Goal: Task Accomplishment & Management: Use online tool/utility

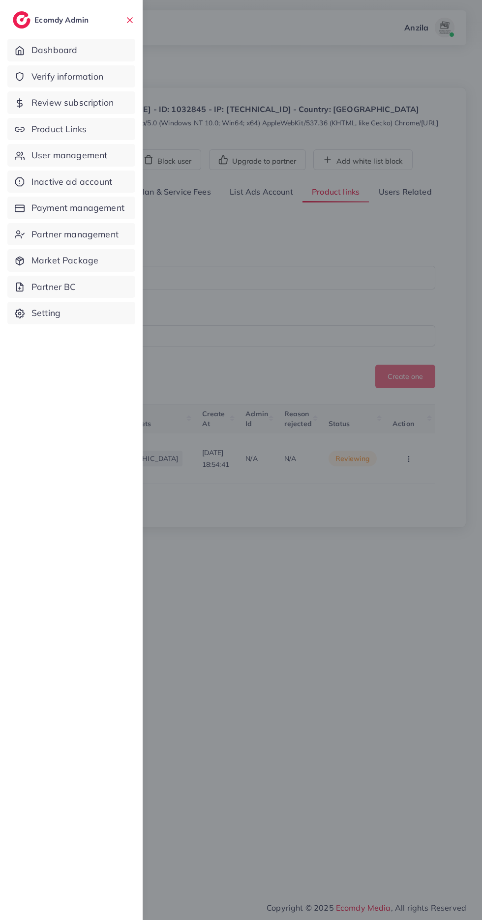
click at [39, 133] on span "Product Links" at bounding box center [58, 129] width 55 height 13
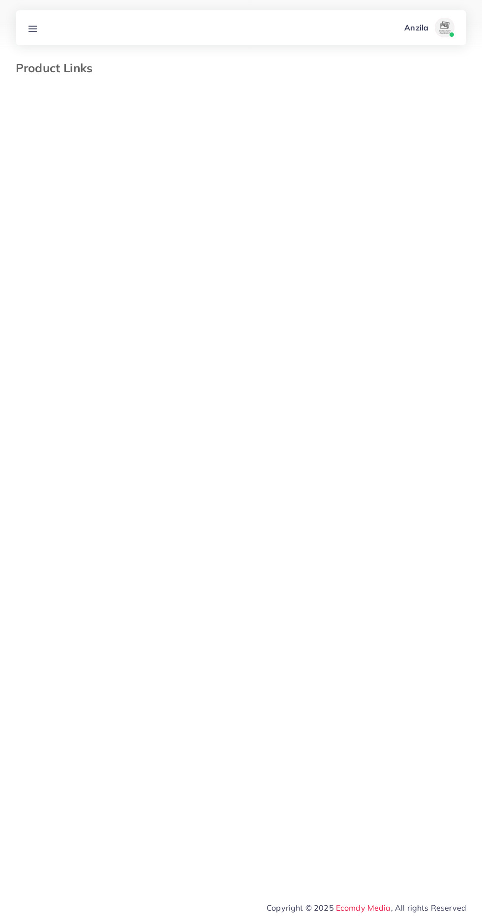
select select "*********"
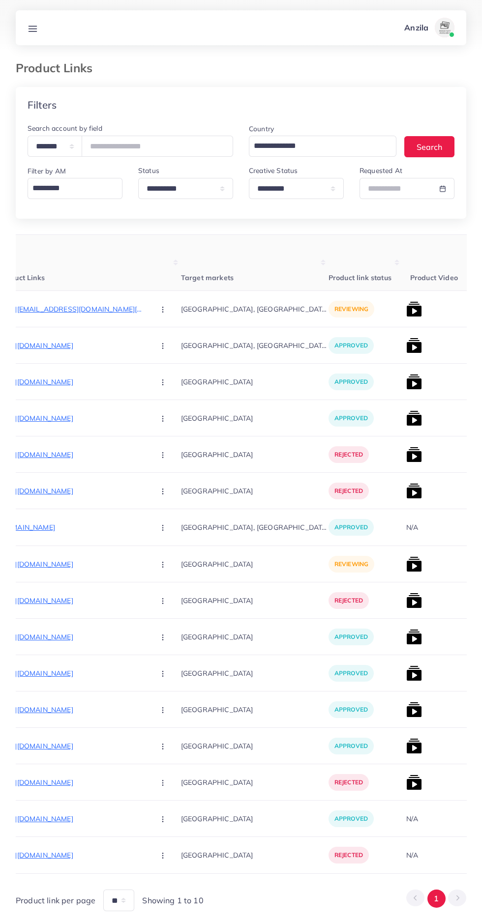
scroll to position [0, 154]
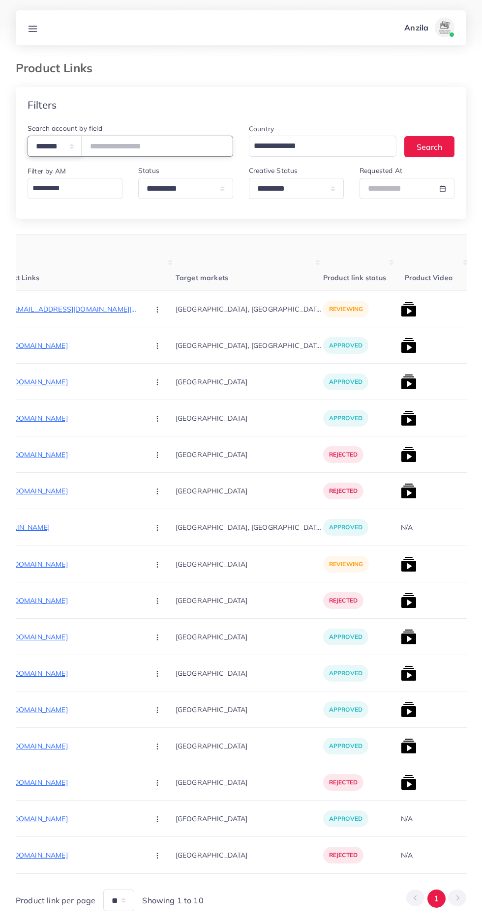
click at [58, 146] on select "**********" at bounding box center [55, 146] width 55 height 21
select select "*****"
paste input "**********"
type input "**********"
click at [185, 275] on th "Target markets" at bounding box center [248, 263] width 147 height 56
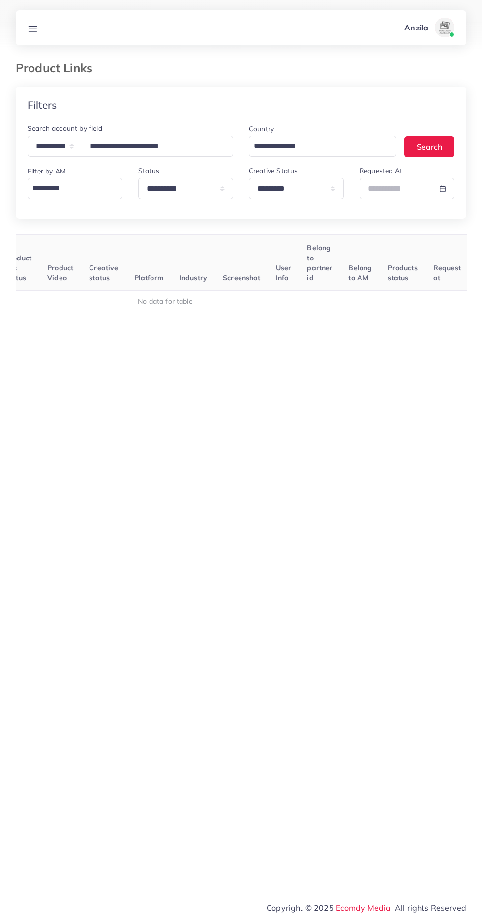
scroll to position [0, 154]
click at [280, 193] on select "**********" at bounding box center [296, 188] width 95 height 21
select select
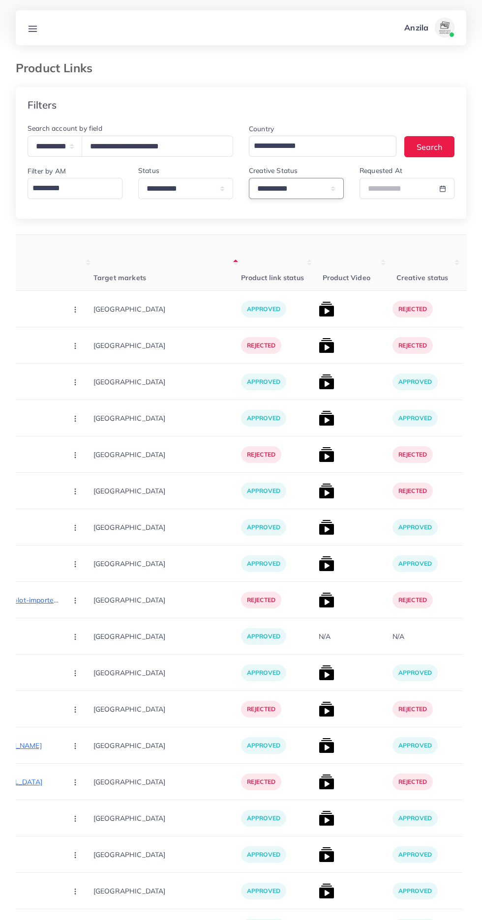
scroll to position [0, 255]
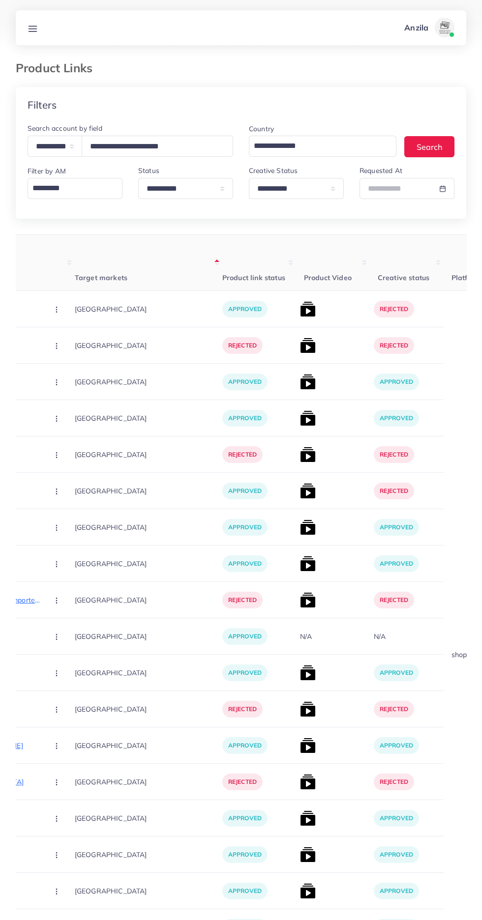
click at [300, 311] on img at bounding box center [308, 309] width 16 height 16
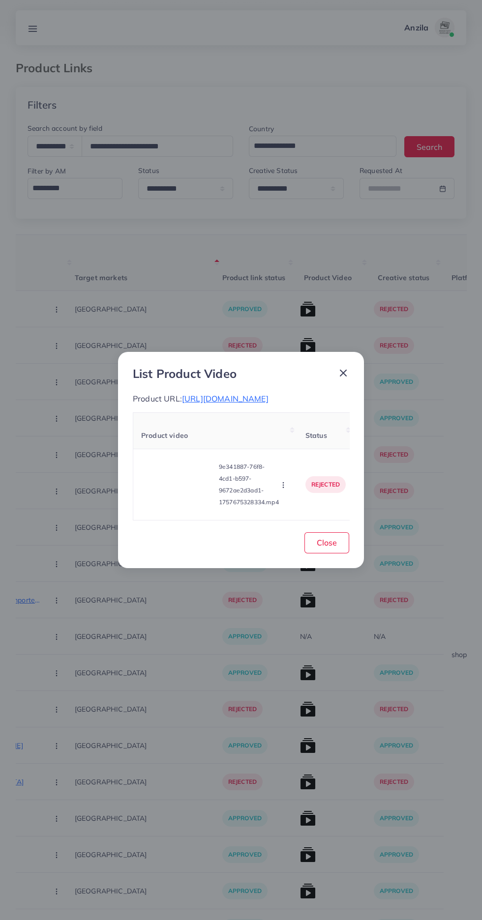
click at [155, 487] on video at bounding box center [178, 485] width 74 height 44
click at [181, 492] on icon at bounding box center [178, 485] width 16 height 16
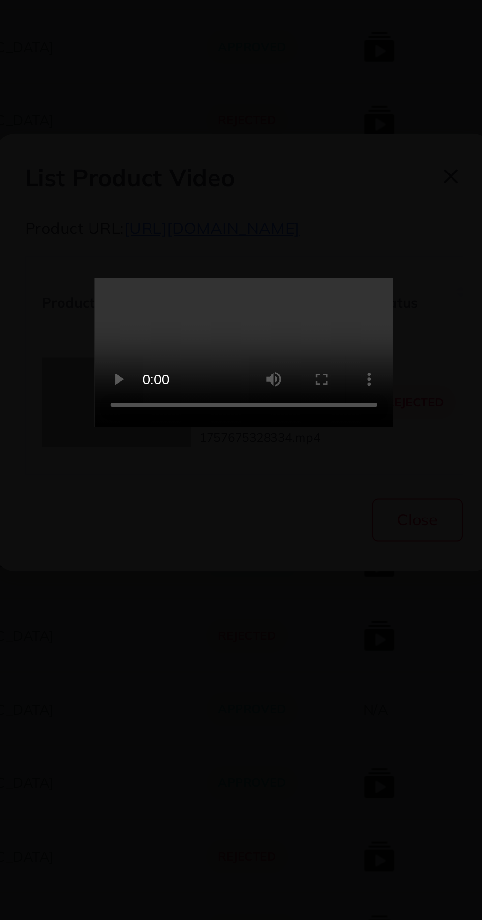
click at [298, 497] on video at bounding box center [240, 460] width 147 height 74
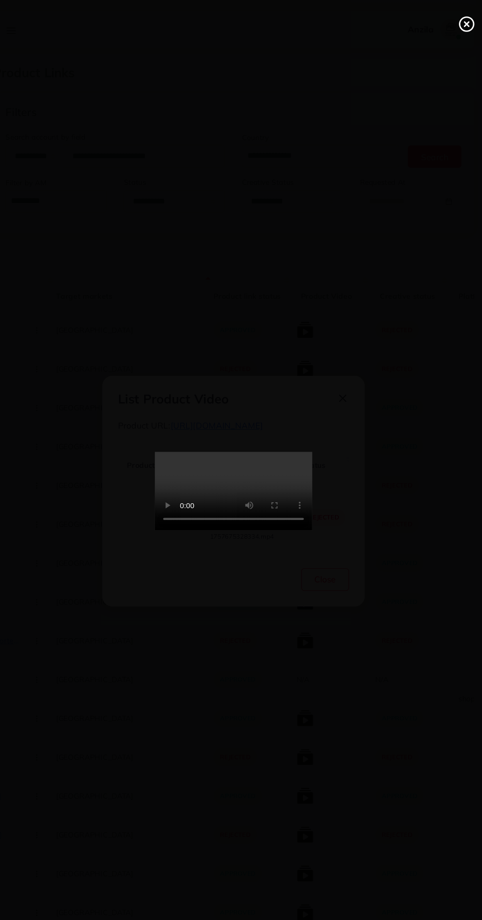
click at [453, 25] on circle at bounding box center [459, 22] width 13 height 13
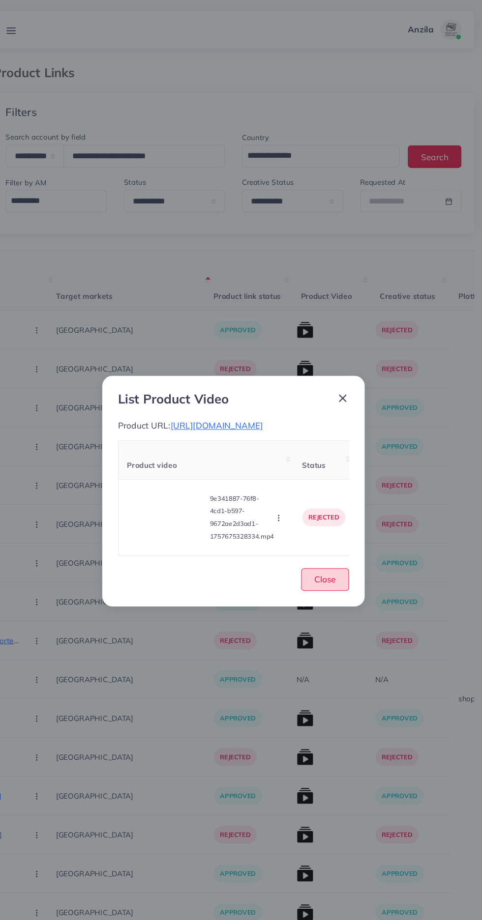
click at [343, 553] on button "Close" at bounding box center [326, 542] width 45 height 21
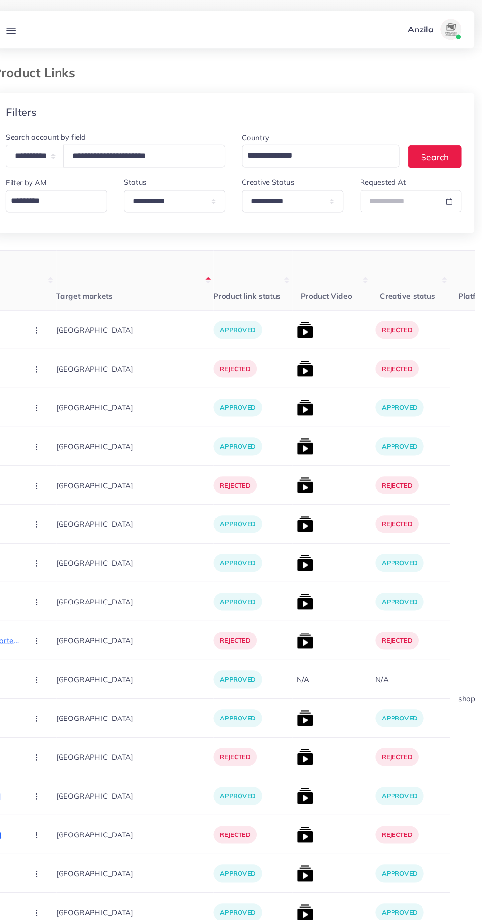
click at [32, 31] on line at bounding box center [33, 31] width 8 height 0
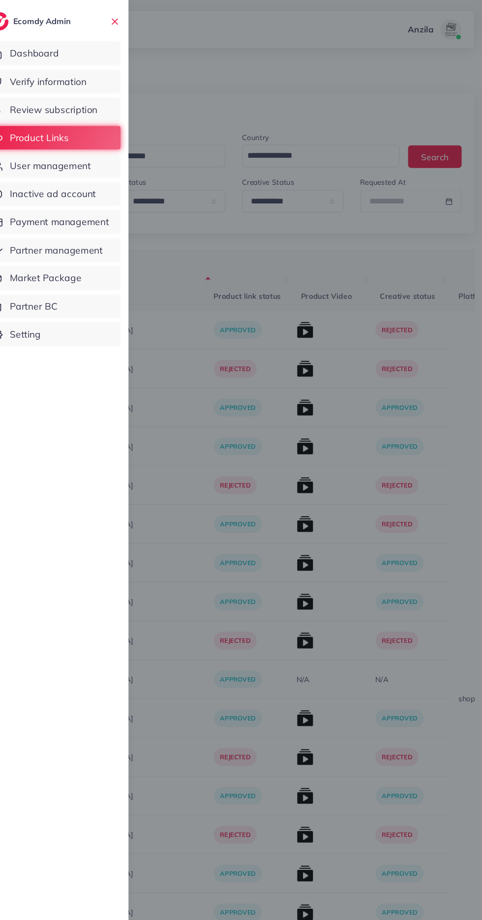
click at [52, 160] on span "User management" at bounding box center [69, 155] width 76 height 13
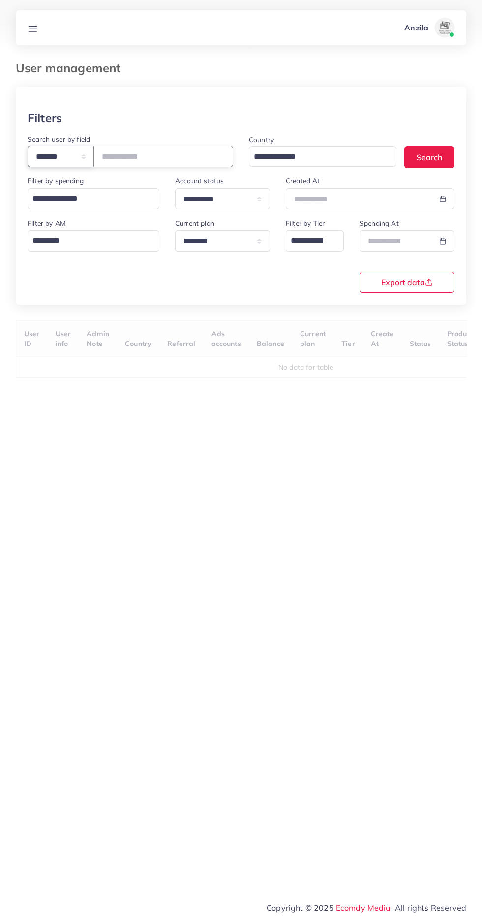
click at [49, 153] on select "**********" at bounding box center [61, 156] width 66 height 21
select select "*****"
paste input "**********"
type input "**********"
click at [141, 316] on div "**********" at bounding box center [241, 232] width 450 height 291
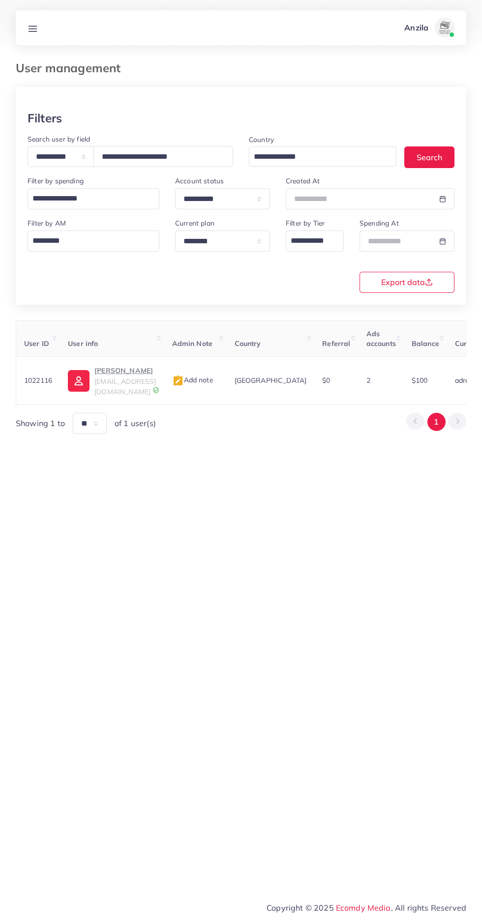
click at [110, 371] on p "[PERSON_NAME]" at bounding box center [124, 371] width 61 height 12
click at [108, 372] on p "[PERSON_NAME]" at bounding box center [124, 371] width 61 height 12
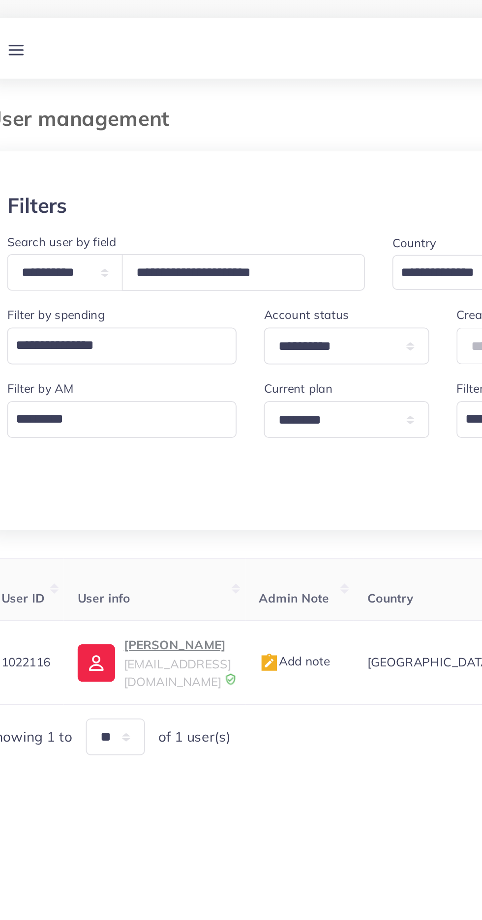
click at [39, 32] on link at bounding box center [33, 28] width 18 height 12
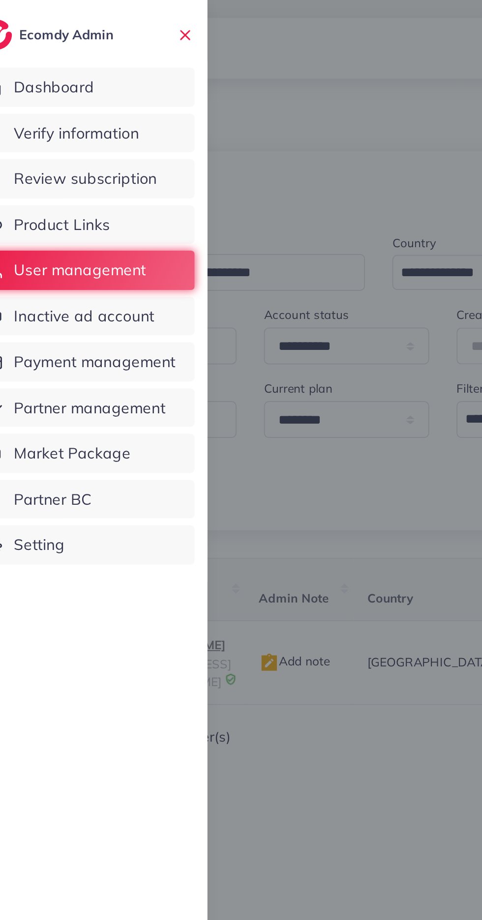
click at [95, 135] on link "Product Links" at bounding box center [71, 129] width 128 height 23
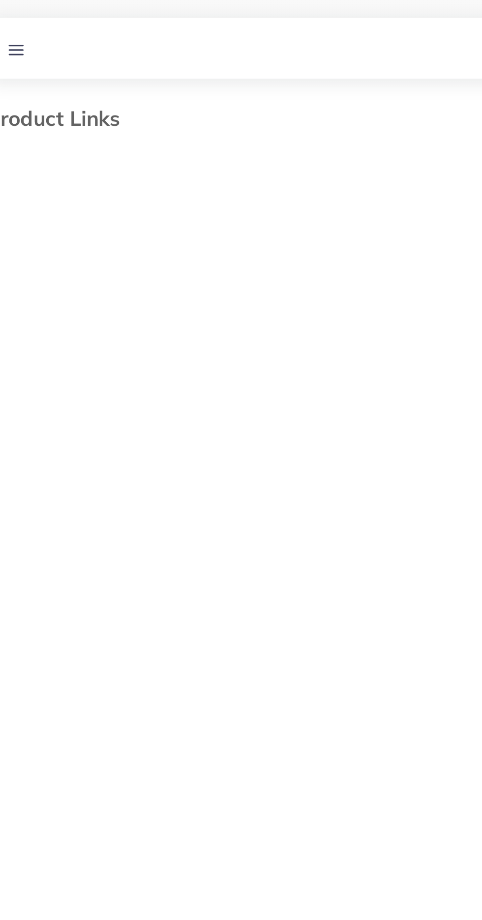
select select "*********"
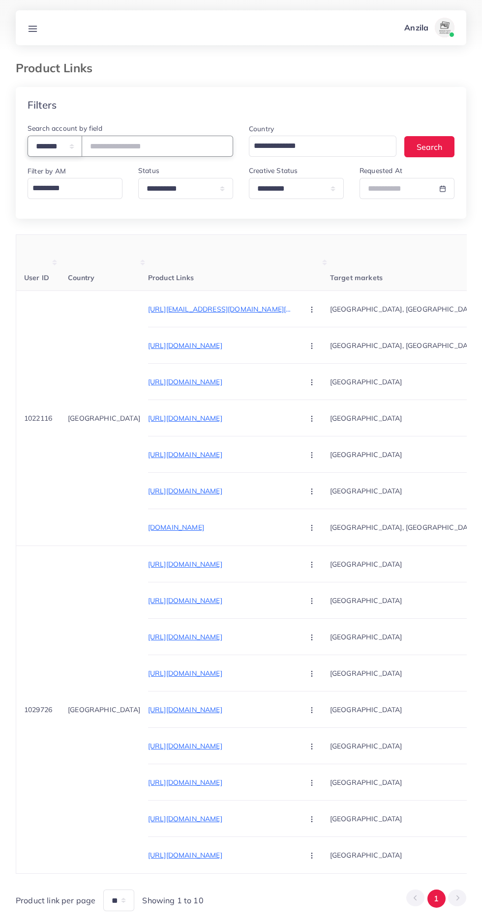
click at [65, 152] on select "**********" at bounding box center [55, 146] width 55 height 21
select select "*****"
paste input "**********"
type input "**********"
click at [330, 263] on th "Target markets" at bounding box center [403, 263] width 147 height 56
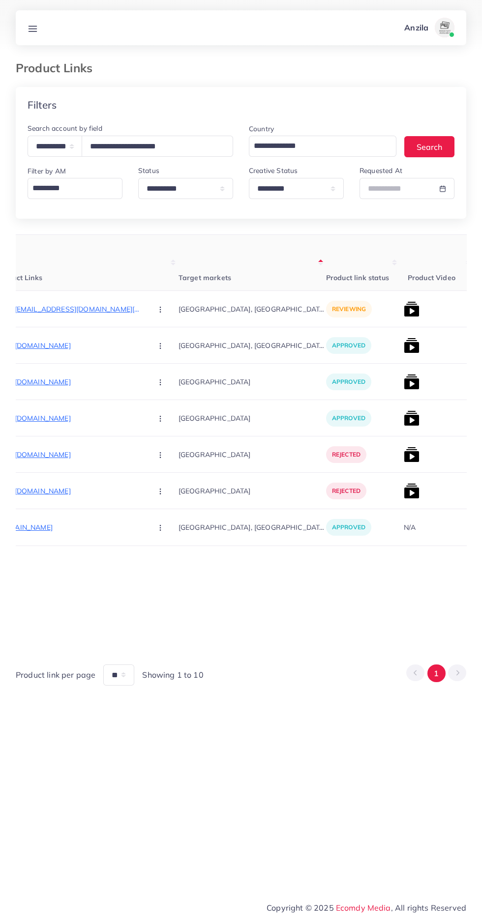
scroll to position [0, 155]
click at [156, 310] on circle "button" at bounding box center [156, 309] width 0 height 0
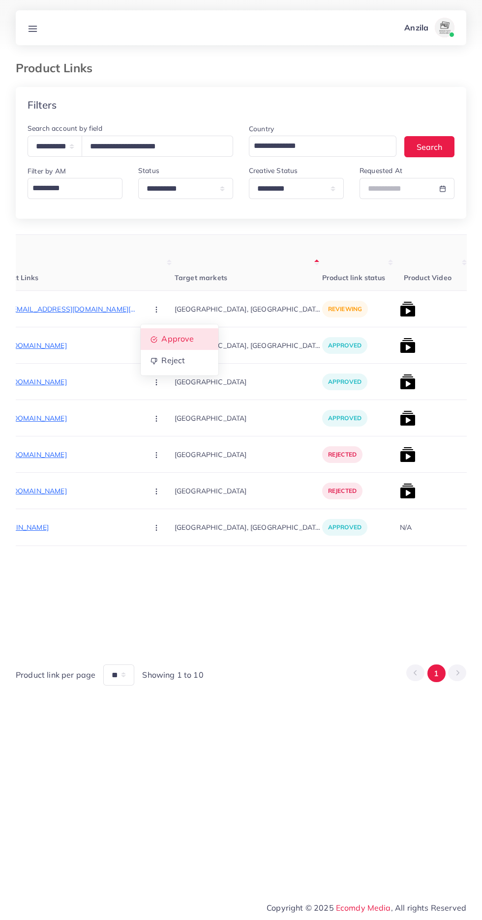
click at [161, 336] on span "Approve" at bounding box center [177, 339] width 32 height 10
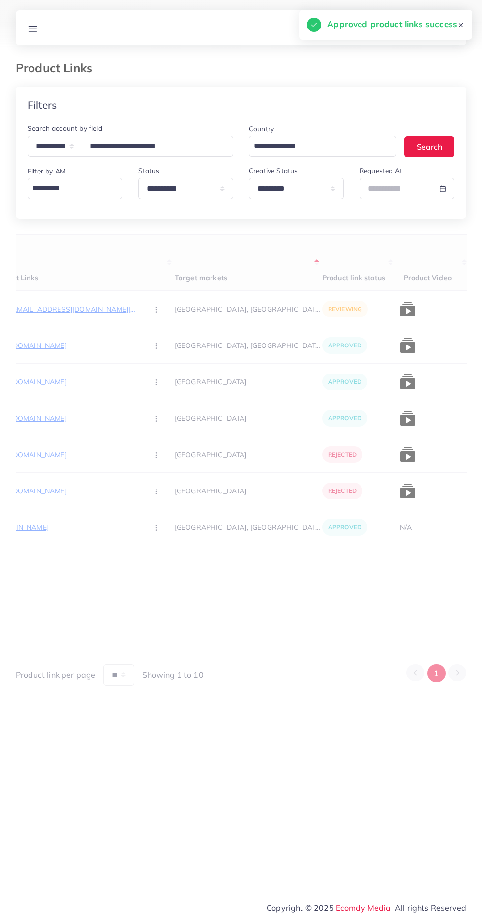
scroll to position [0, 185]
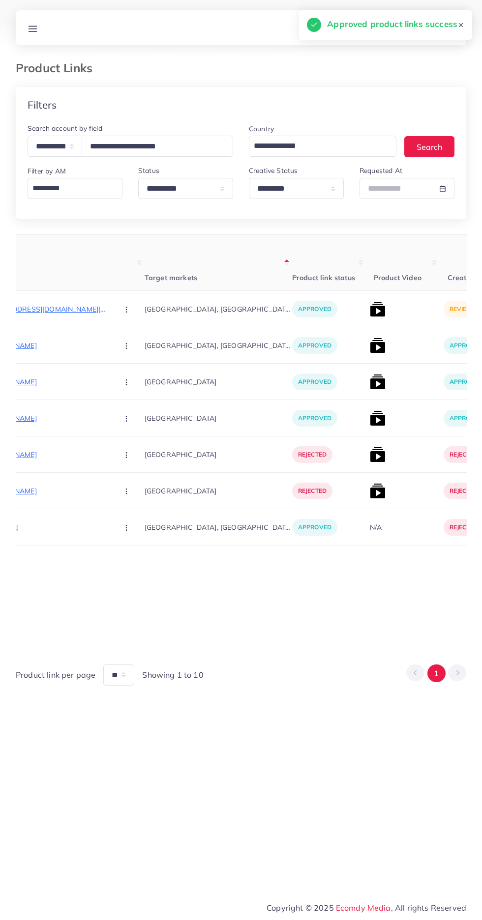
click at [370, 312] on img at bounding box center [378, 309] width 16 height 16
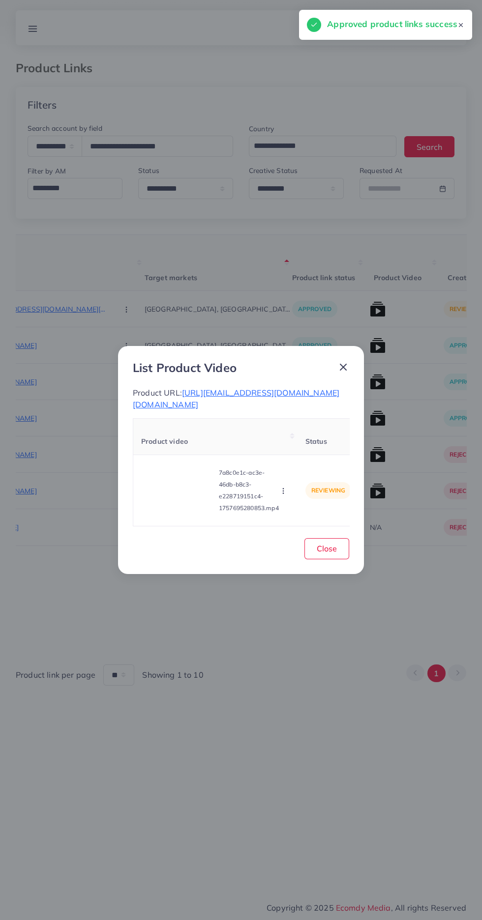
click at [182, 513] on video at bounding box center [178, 490] width 74 height 44
click at [186, 513] on div at bounding box center [178, 490] width 74 height 44
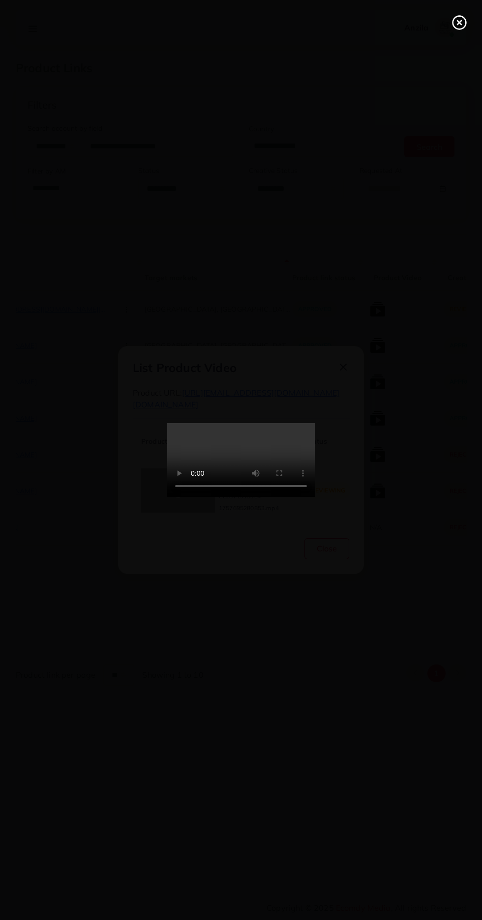
click at [461, 22] on line at bounding box center [459, 23] width 4 height 4
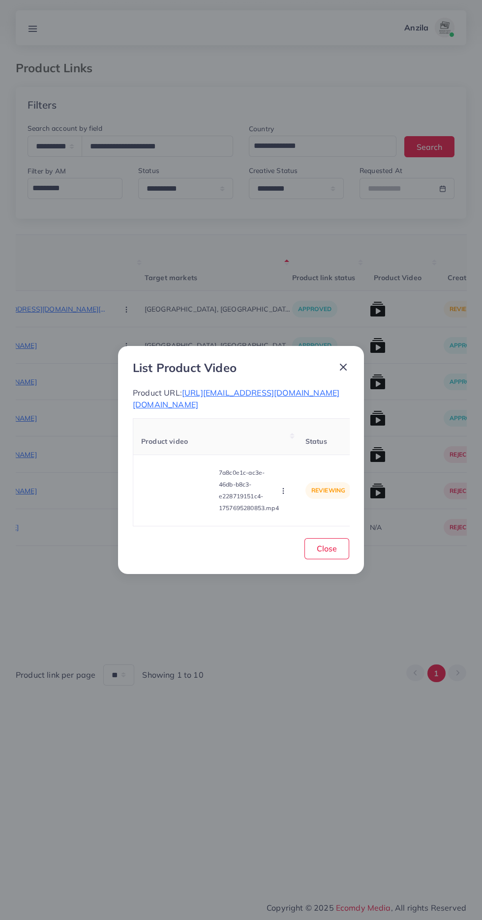
click at [289, 495] on button "button" at bounding box center [284, 491] width 11 height 10
click at [312, 477] on link "Reject" at bounding box center [302, 467] width 78 height 22
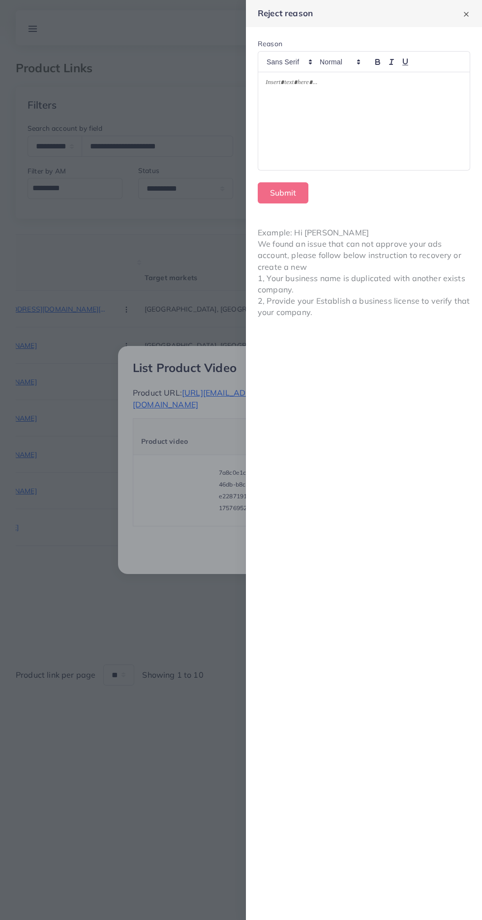
click at [412, 133] on div at bounding box center [363, 121] width 211 height 98
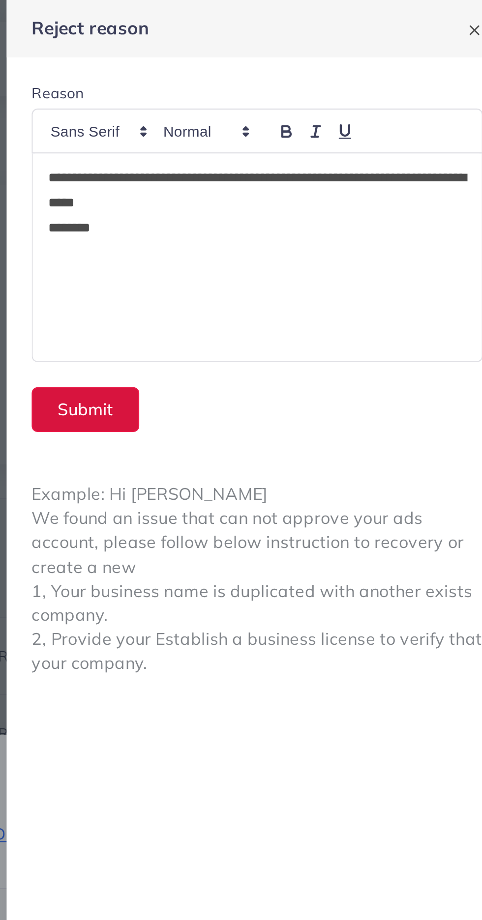
click at [273, 193] on button "Submit" at bounding box center [283, 192] width 51 height 21
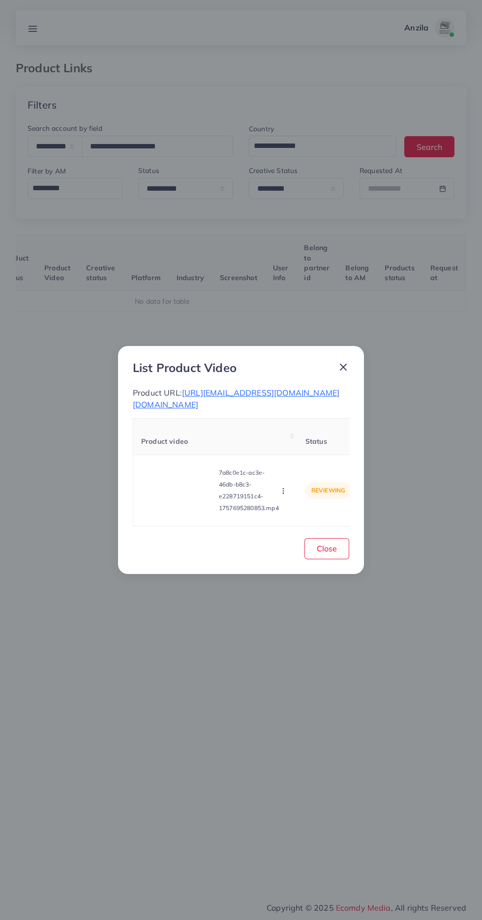
scroll to position [0, 154]
click at [288, 495] on button "button" at bounding box center [284, 491] width 11 height 10
click at [304, 477] on link "Reject" at bounding box center [302, 467] width 78 height 22
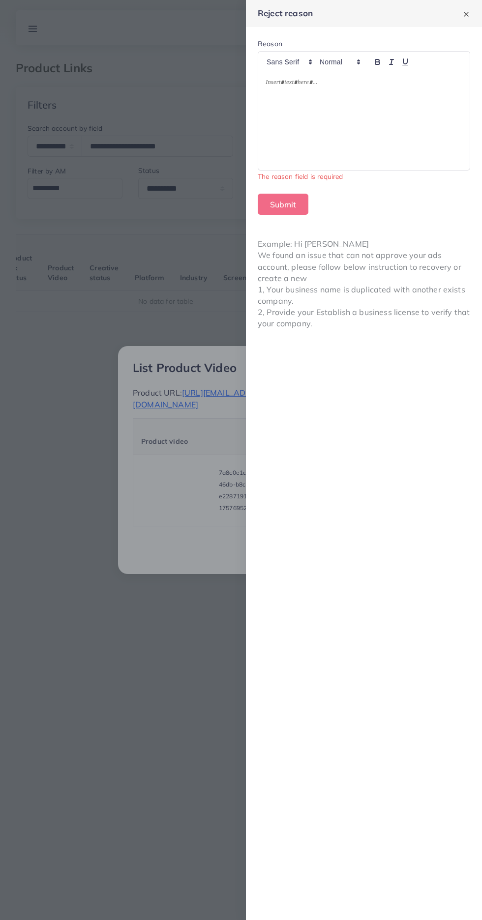
click at [427, 133] on div at bounding box center [363, 121] width 211 height 98
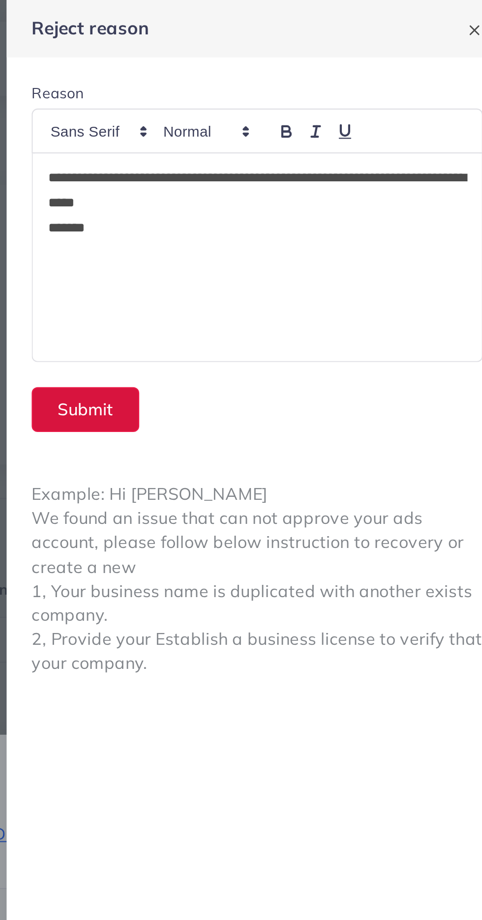
click at [275, 196] on button "Submit" at bounding box center [283, 192] width 51 height 21
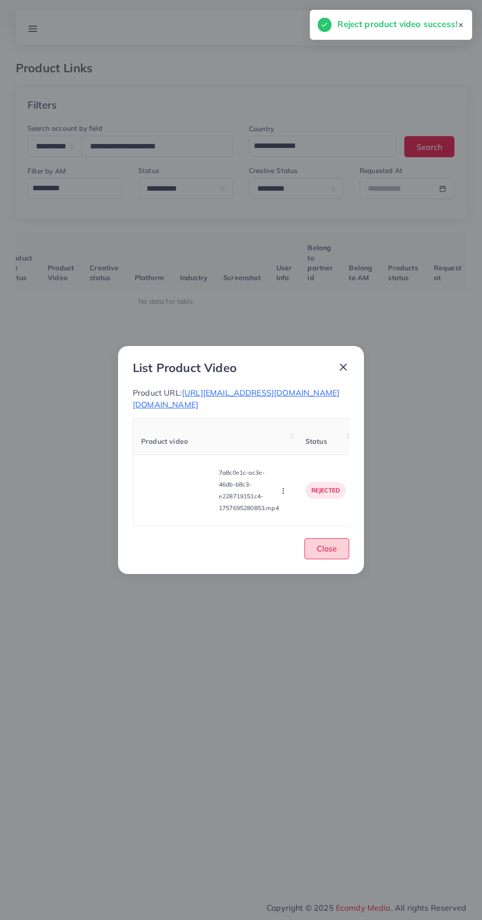
click at [340, 559] on button "Close" at bounding box center [326, 548] width 45 height 21
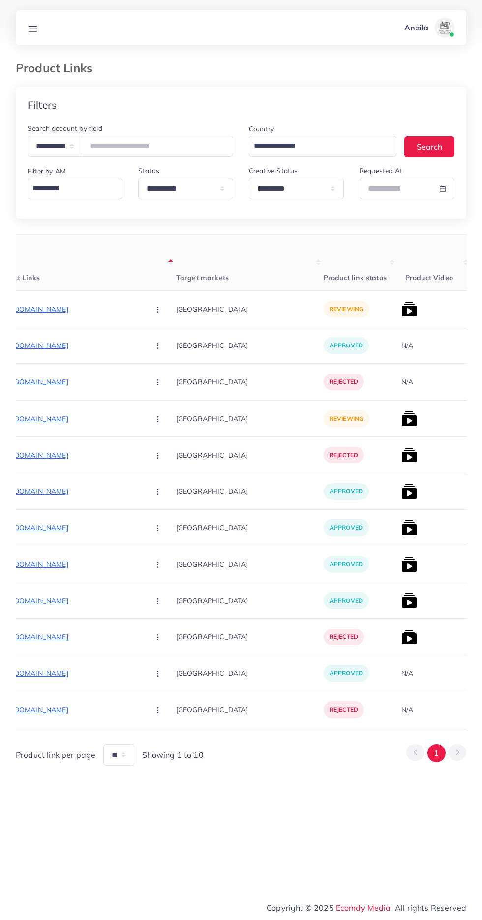
click at [54, 418] on p "https://gearglowautos.com/collections/car-key-covers" at bounding box center [67, 419] width 147 height 12
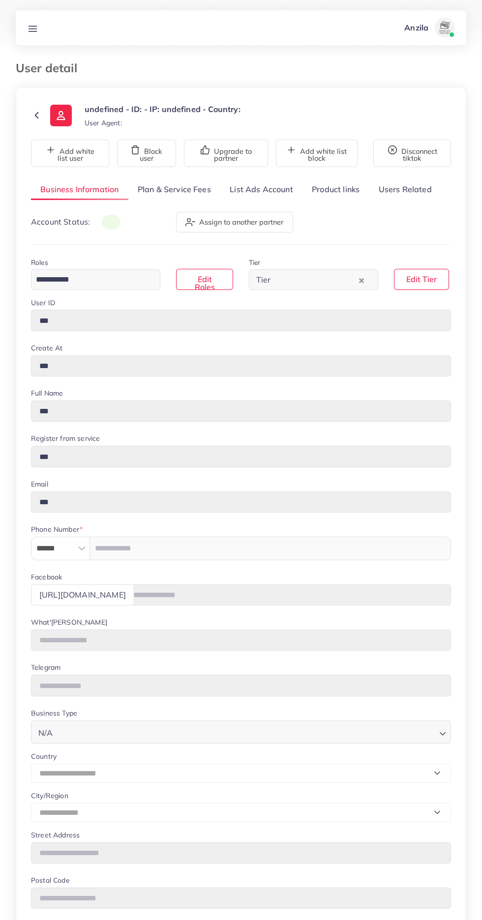
click at [405, 188] on link "Users Related" at bounding box center [405, 189] width 72 height 21
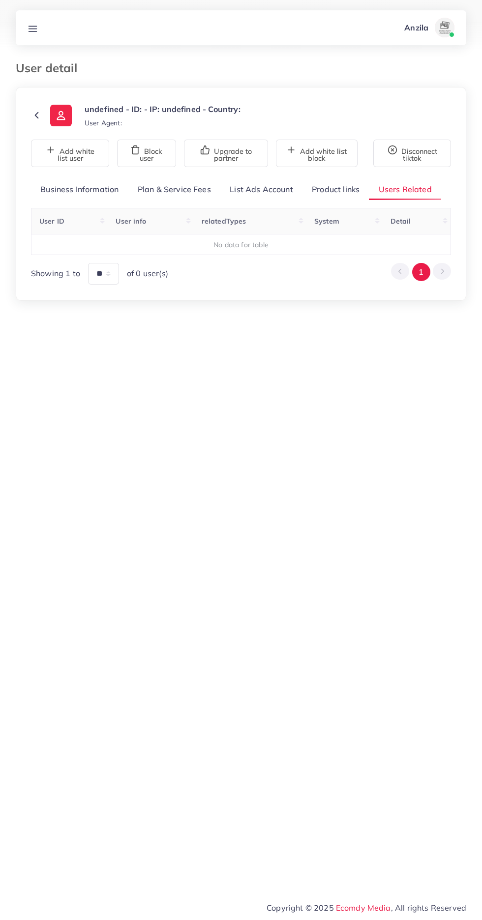
click at [342, 191] on link "Product links" at bounding box center [335, 189] width 66 height 21
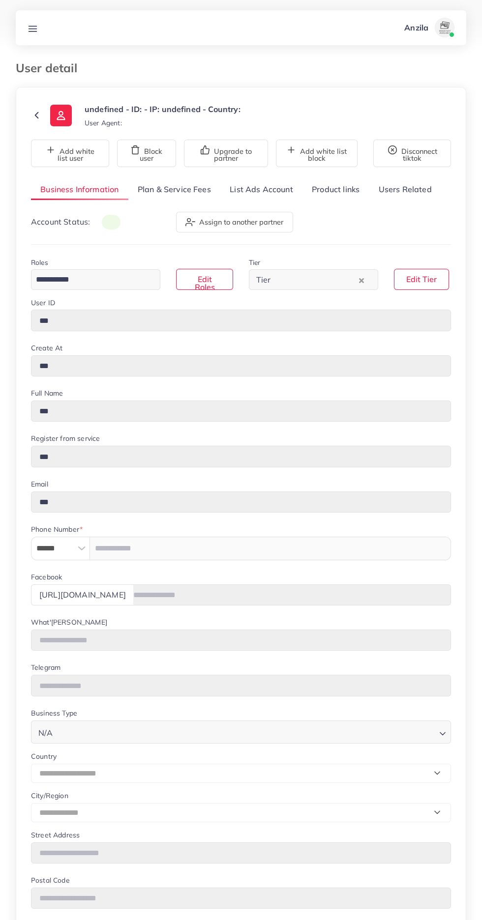
click at [345, 193] on link "Product links" at bounding box center [335, 189] width 66 height 21
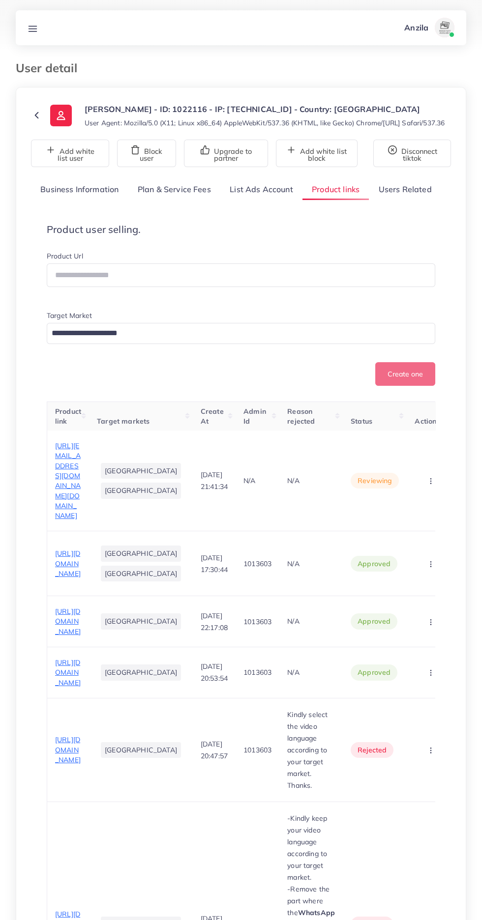
click at [343, 485] on td "reviewing" at bounding box center [375, 481] width 64 height 101
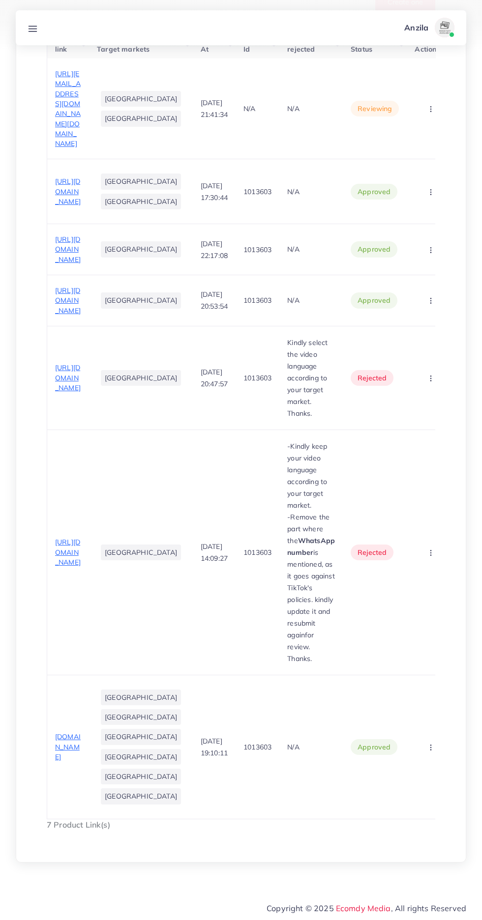
scroll to position [392, 0]
click at [362, 159] on td "reviewing" at bounding box center [375, 108] width 64 height 101
click at [62, 148] on span "[URL][EMAIL_ADDRESS][DOMAIN_NAME][DOMAIN_NAME]" at bounding box center [68, 108] width 26 height 79
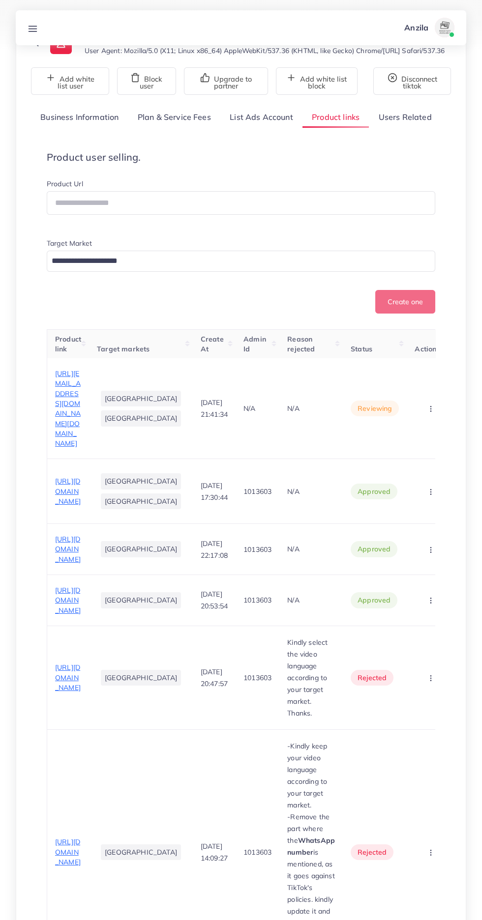
scroll to position [0, 0]
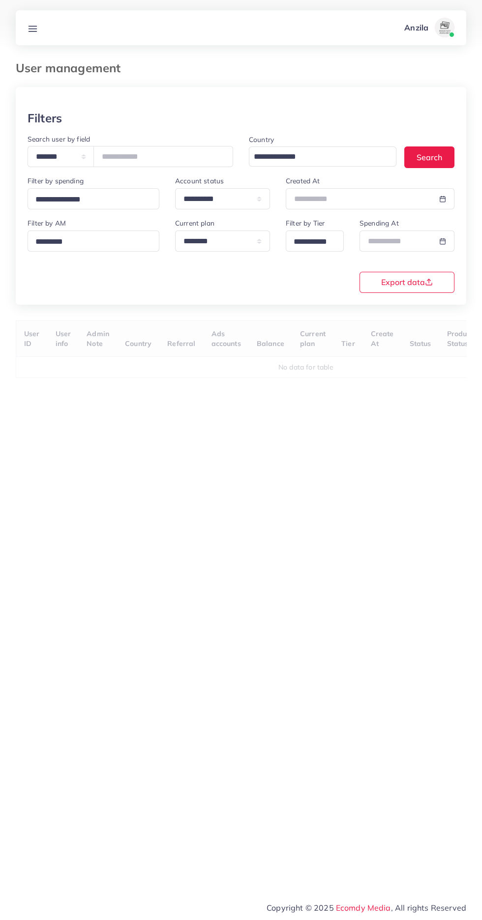
click at [36, 24] on icon at bounding box center [33, 29] width 10 height 10
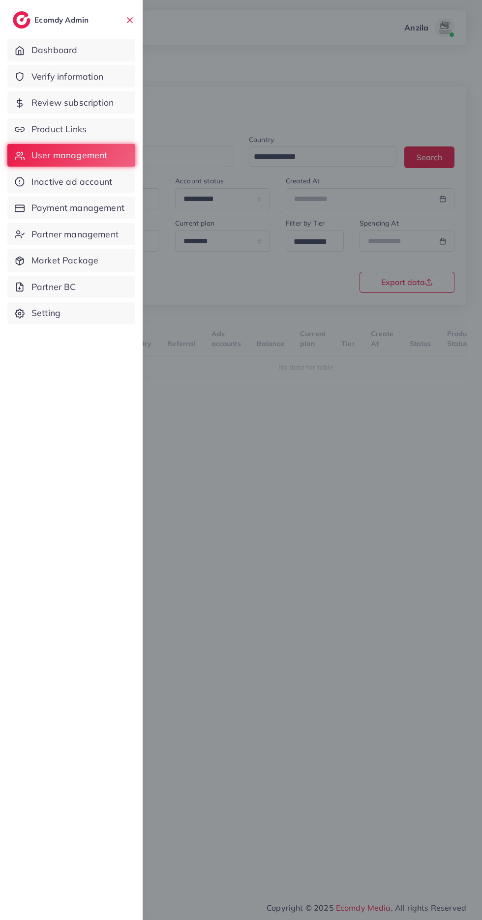
click at [36, 127] on span "Product Links" at bounding box center [58, 129] width 55 height 13
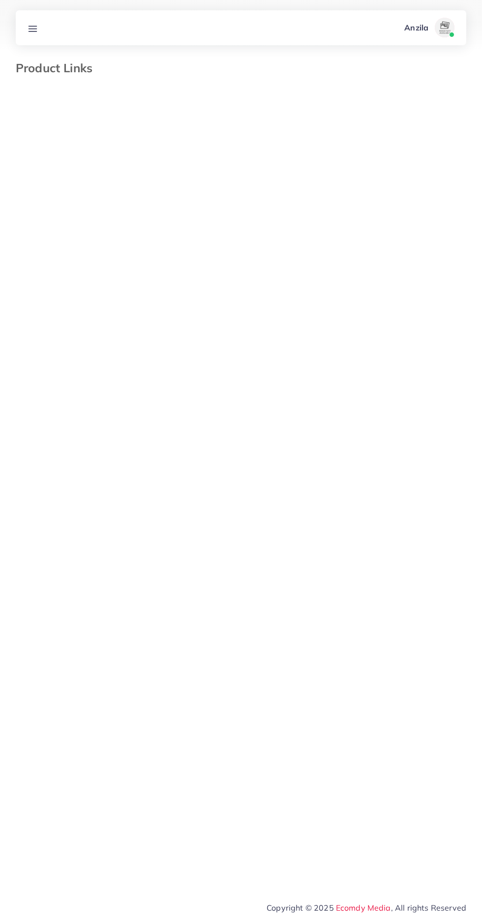
select select "*********"
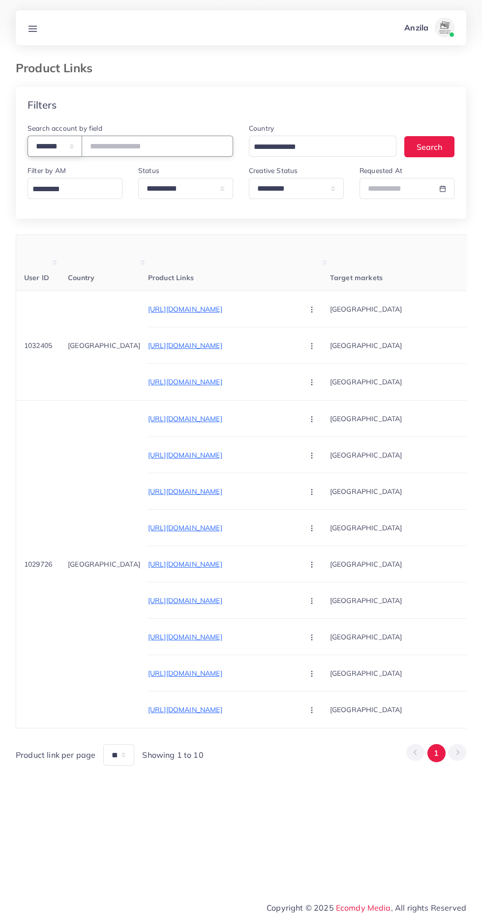
click at [53, 146] on select "**********" at bounding box center [55, 146] width 55 height 21
select select "*****"
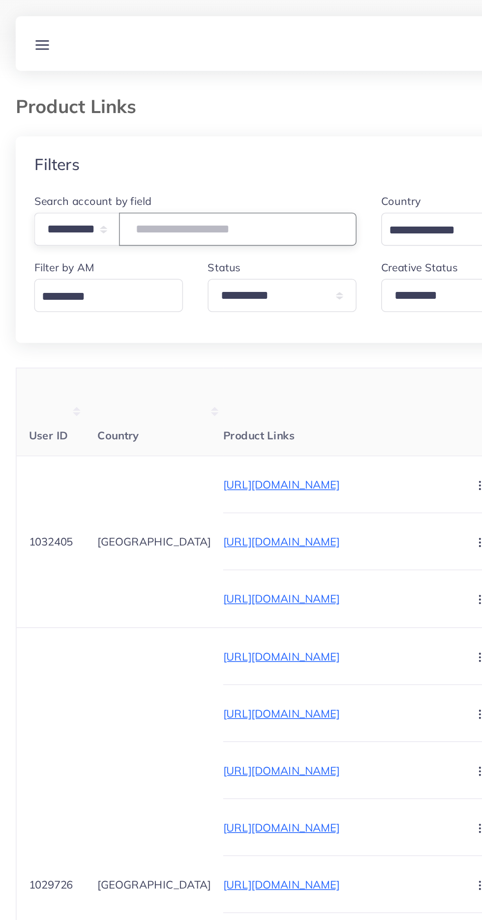
paste input "**********"
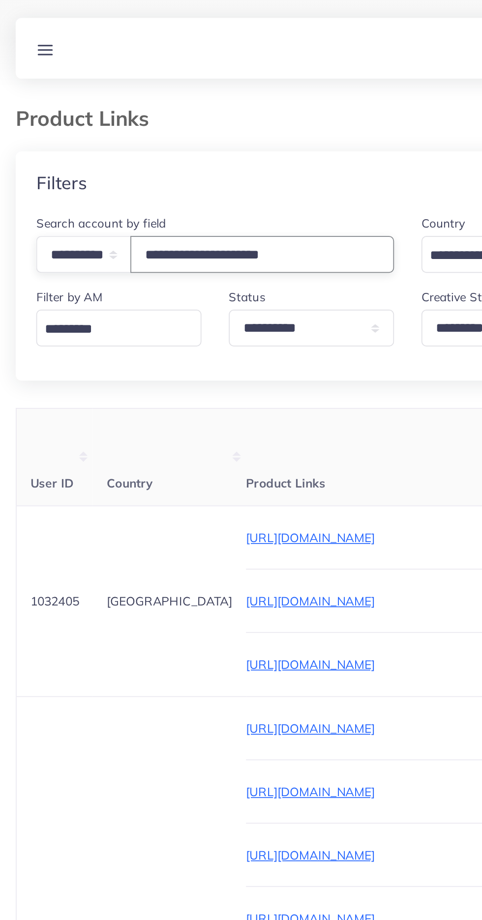
type input "**********"
click at [95, 226] on div "**********" at bounding box center [241, 426] width 450 height 679
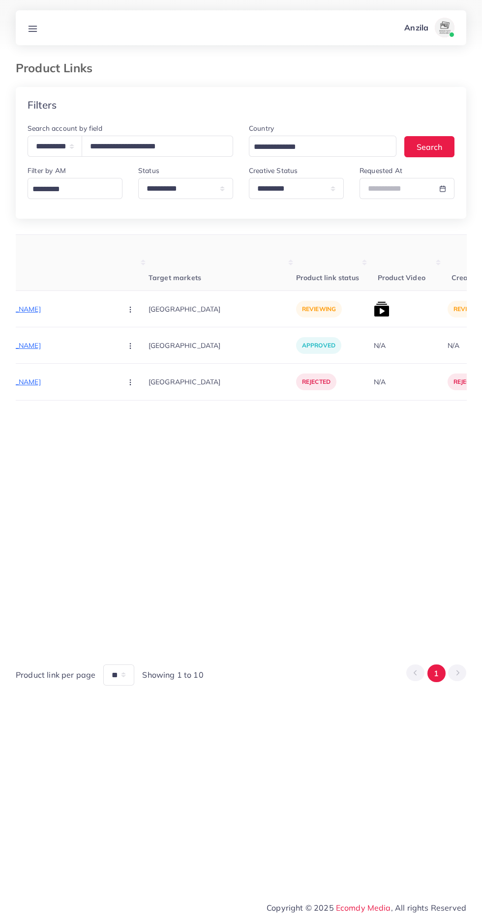
scroll to position [0, 182]
click at [32, 306] on p "https://iconic-wear.online/products/premium-band-sandals-comfort-you-can-rely-o…" at bounding box center [39, 309] width 147 height 12
click at [129, 310] on circle "button" at bounding box center [129, 309] width 0 height 0
click at [114, 366] on link "Reject" at bounding box center [153, 361] width 78 height 22
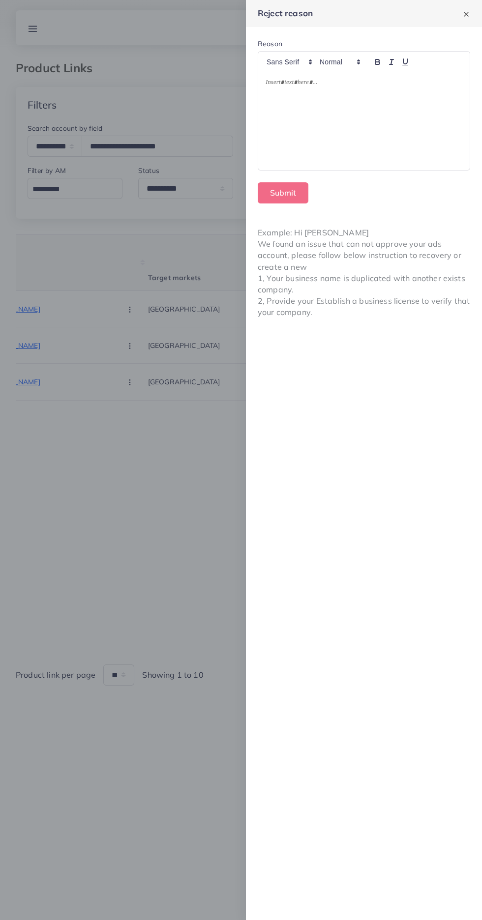
click at [301, 133] on div at bounding box center [363, 121] width 211 height 98
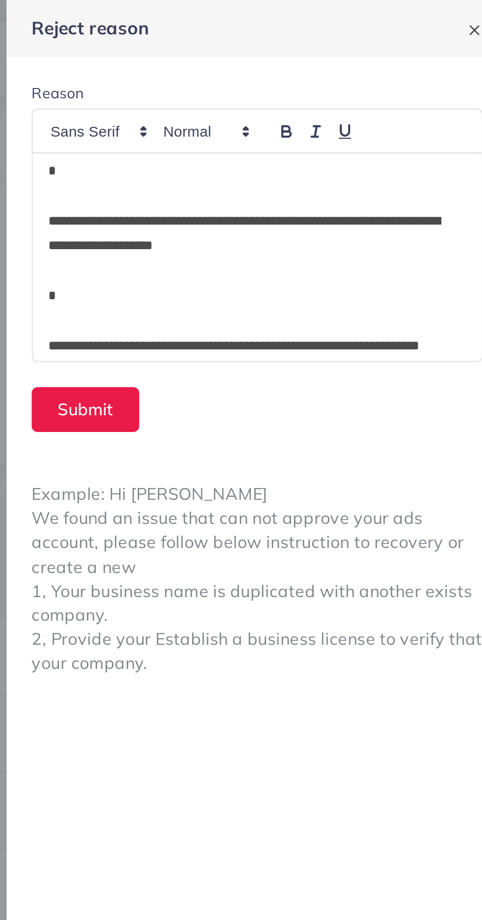
scroll to position [0, 0]
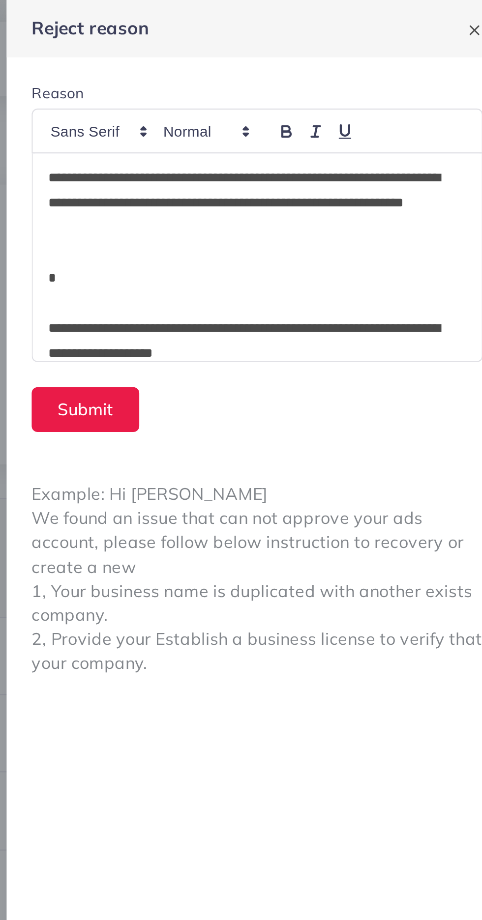
click at [297, 92] on p "**********" at bounding box center [361, 95] width 193 height 35
click at [295, 99] on p "**********" at bounding box center [361, 95] width 193 height 35
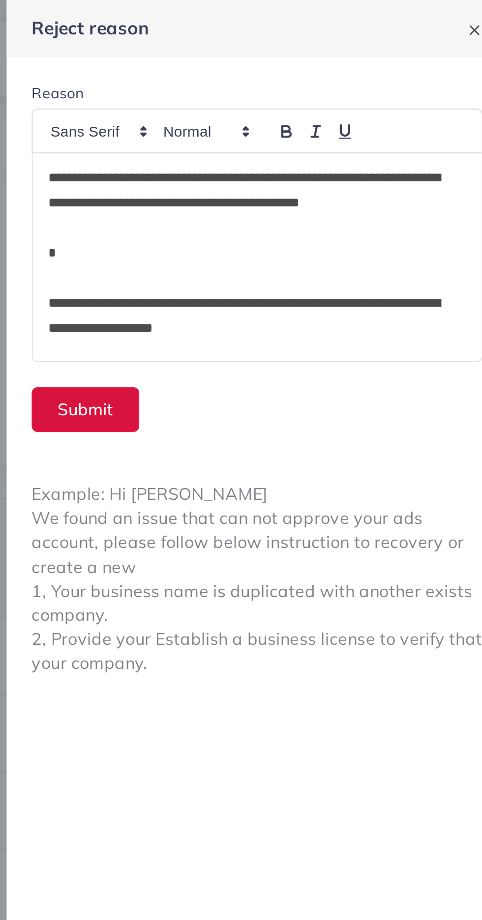
click at [282, 190] on button "Submit" at bounding box center [283, 192] width 51 height 21
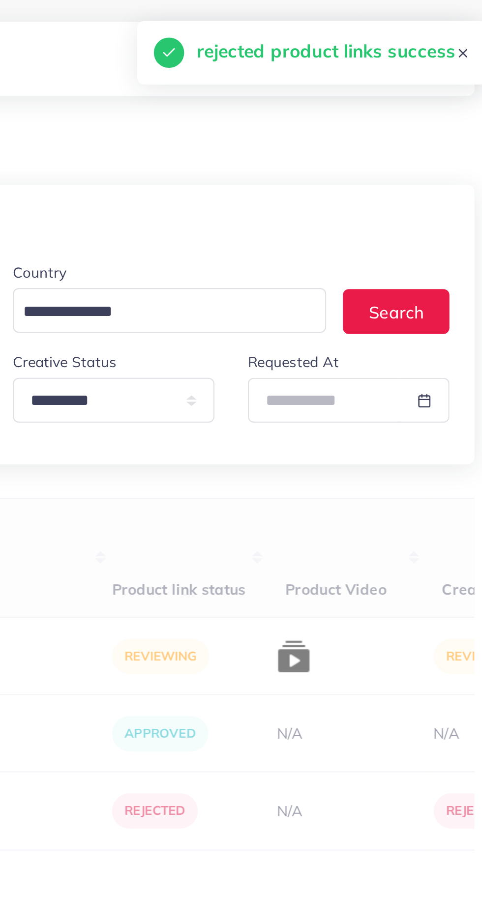
scroll to position [0, 154]
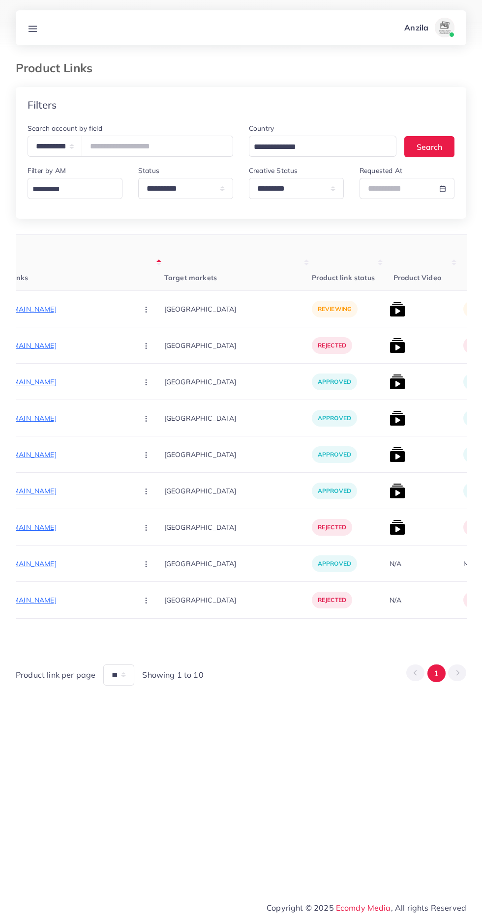
scroll to position [0, 175]
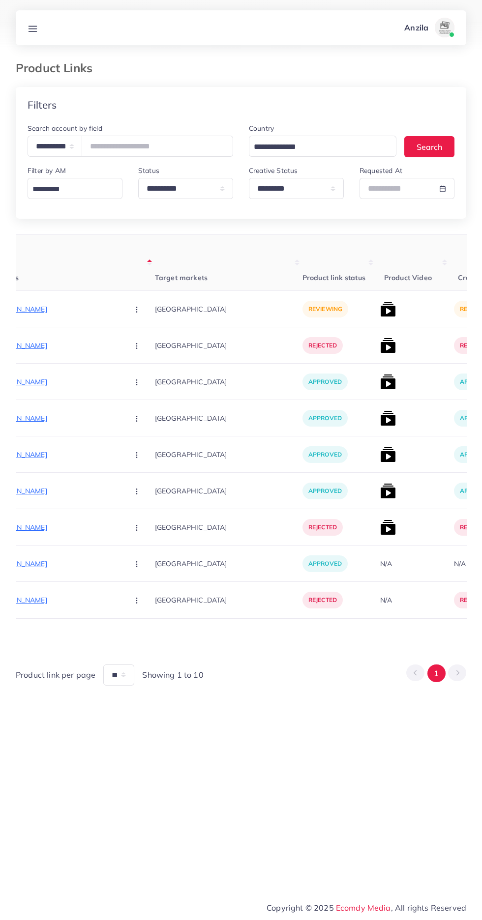
click at [45, 304] on p "https://gearglowautos.com/collections/car-key-covers" at bounding box center [46, 309] width 147 height 12
click at [126, 146] on input "text" at bounding box center [157, 146] width 151 height 21
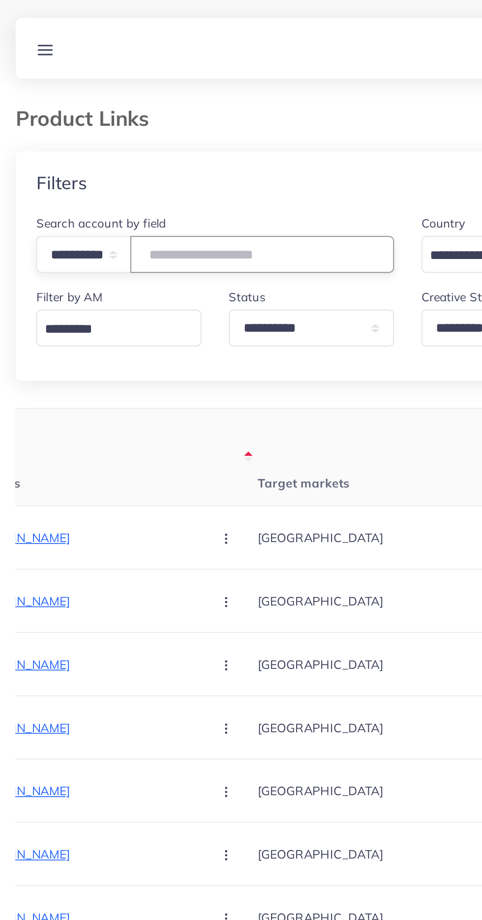
paste input "**********"
type input "**********"
click at [100, 96] on div "Filters" at bounding box center [241, 105] width 450 height 36
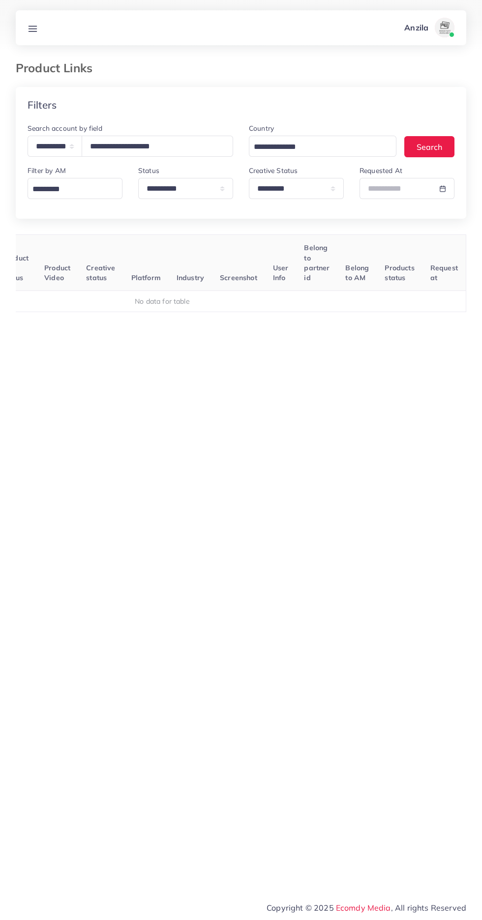
scroll to position [0, 154]
click at [281, 188] on select "**********" at bounding box center [296, 188] width 95 height 21
select select
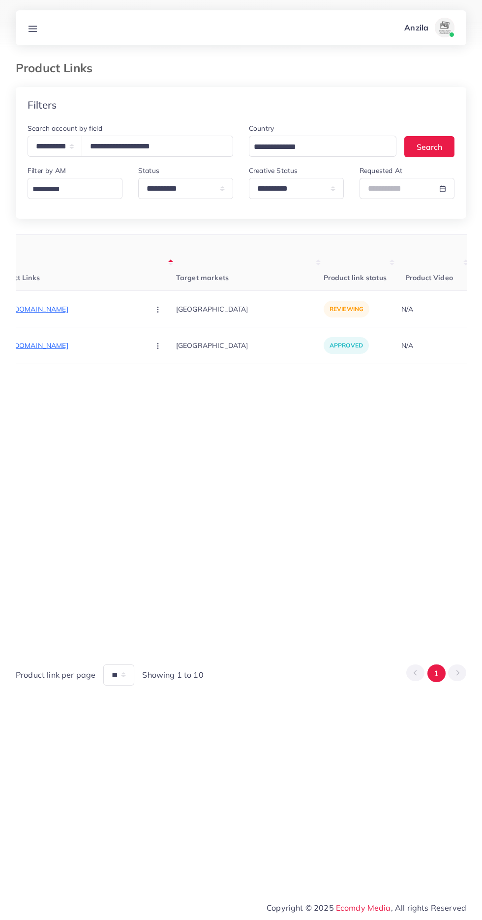
click at [58, 307] on p "https://hafizmart.shop/products/wall-mount-key-and-mobile-holder" at bounding box center [67, 309] width 147 height 12
click at [157, 310] on circle "button" at bounding box center [157, 309] width 0 height 0
click at [148, 330] on link "Approve" at bounding box center [181, 339] width 78 height 22
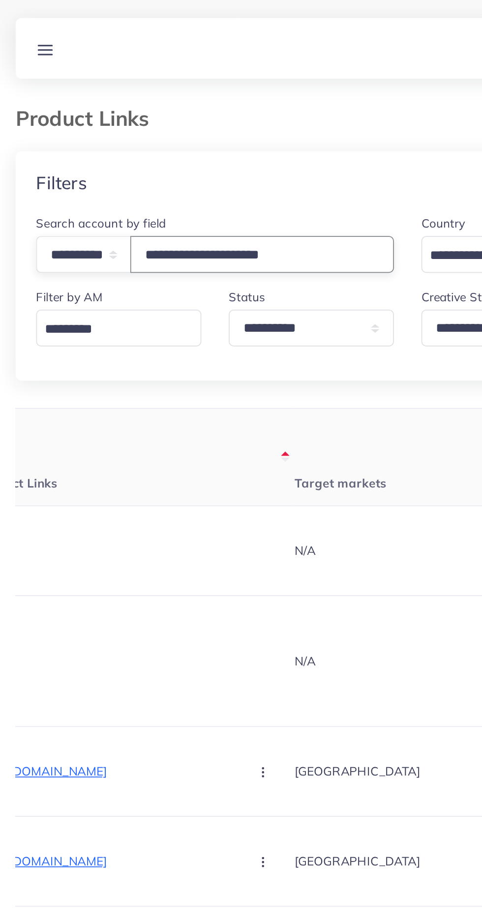
type input "**********"
click at [186, 256] on th "Target markets" at bounding box center [249, 263] width 147 height 56
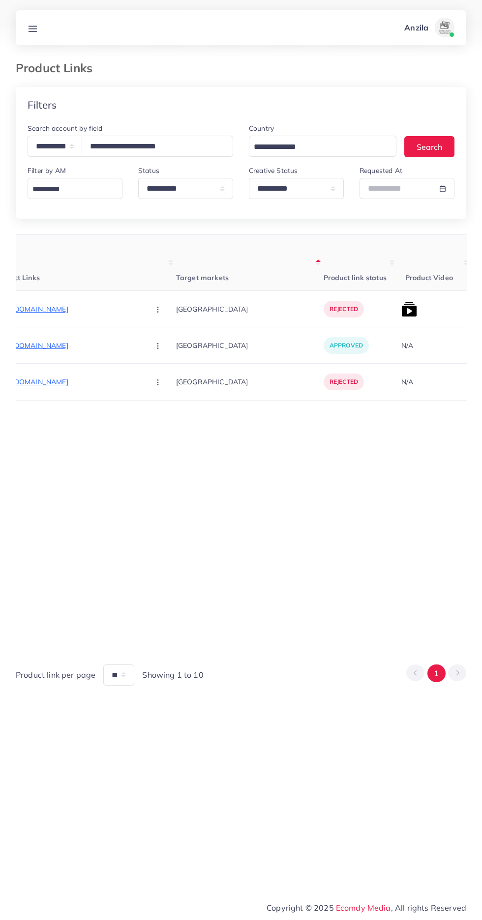
click at [79, 308] on p "https://iconic-wear.online/products/premium-band-sandals-comfort-you-can-rely-o…" at bounding box center [67, 309] width 147 height 12
click at [72, 307] on p "https://iconic-wear.online/products/premium-band-sandals-comfort-you-can-rely-o…" at bounding box center [67, 309] width 147 height 12
click at [154, 307] on icon "button" at bounding box center [158, 310] width 8 height 8
click at [163, 338] on span "Approve" at bounding box center [179, 339] width 32 height 10
click at [401, 315] on img at bounding box center [409, 309] width 16 height 16
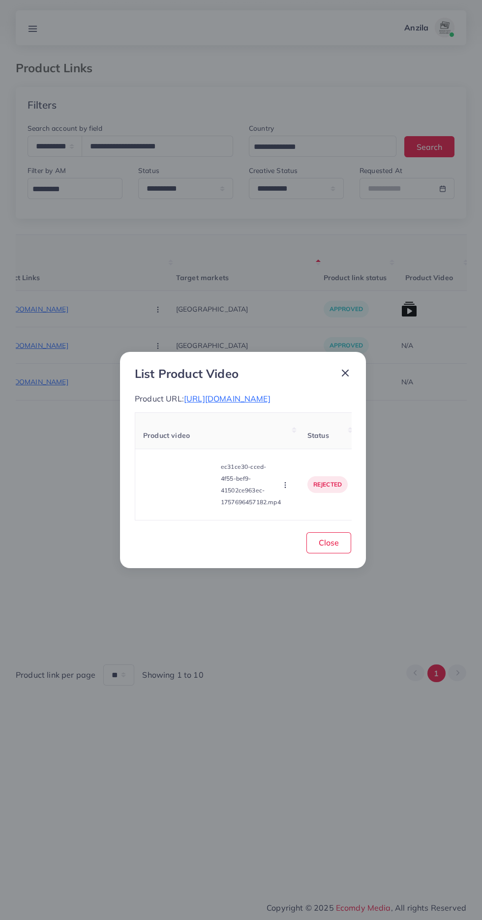
click at [177, 486] on video at bounding box center [180, 485] width 74 height 44
click at [175, 491] on circle at bounding box center [179, 484] width 13 height 13
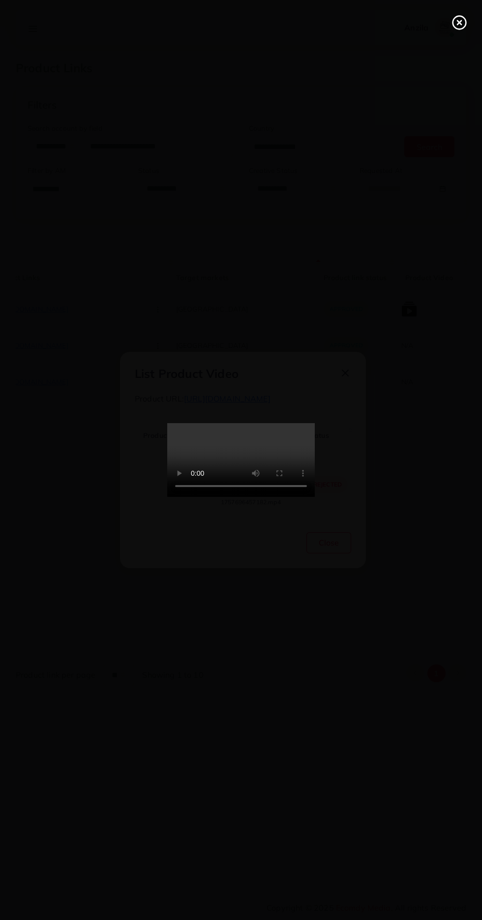
click at [453, 24] on circle at bounding box center [459, 22] width 13 height 13
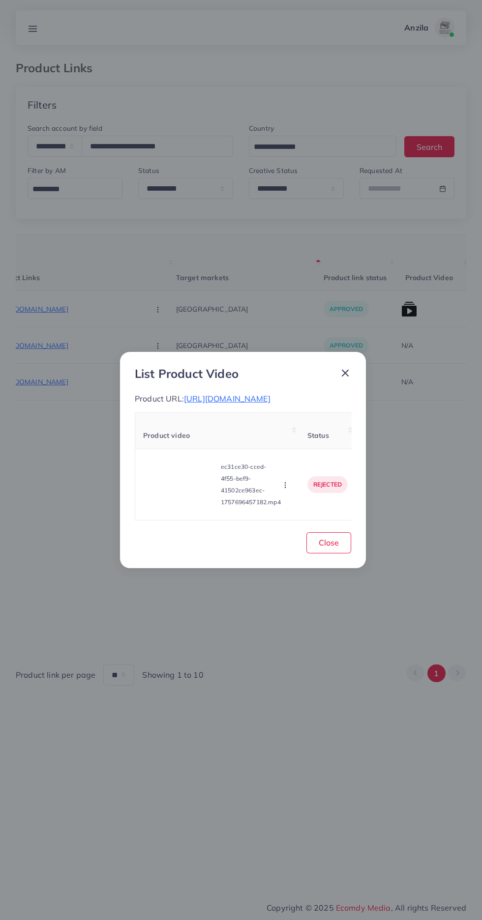
click at [285, 488] on circle "button" at bounding box center [285, 487] width 0 height 0
click at [318, 444] on span "Approve" at bounding box center [302, 439] width 32 height 10
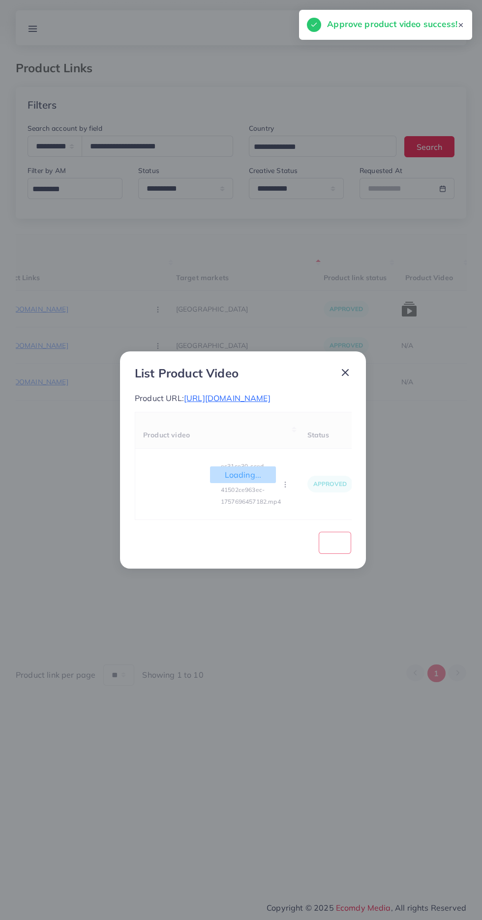
click at [293, 481] on div "Loading..." at bounding box center [243, 474] width 216 height 11
click at [287, 489] on icon "button" at bounding box center [285, 485] width 8 height 8
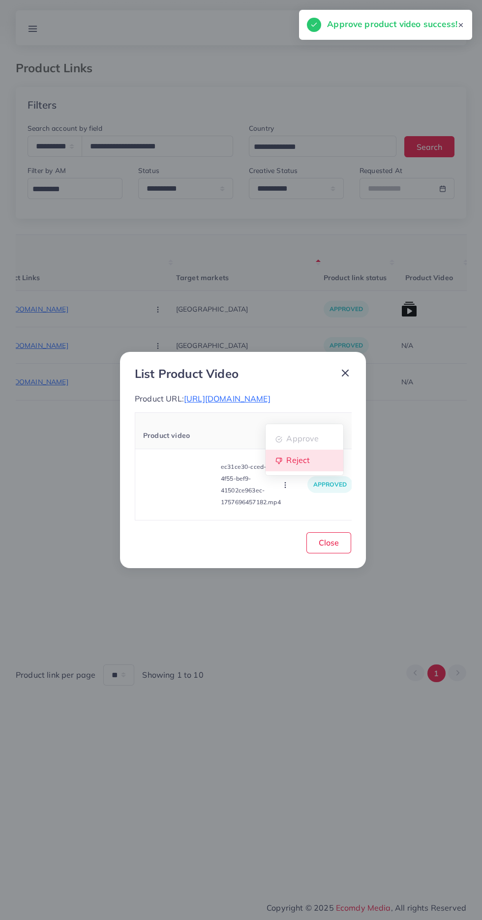
click at [299, 465] on span "Reject" at bounding box center [298, 461] width 24 height 10
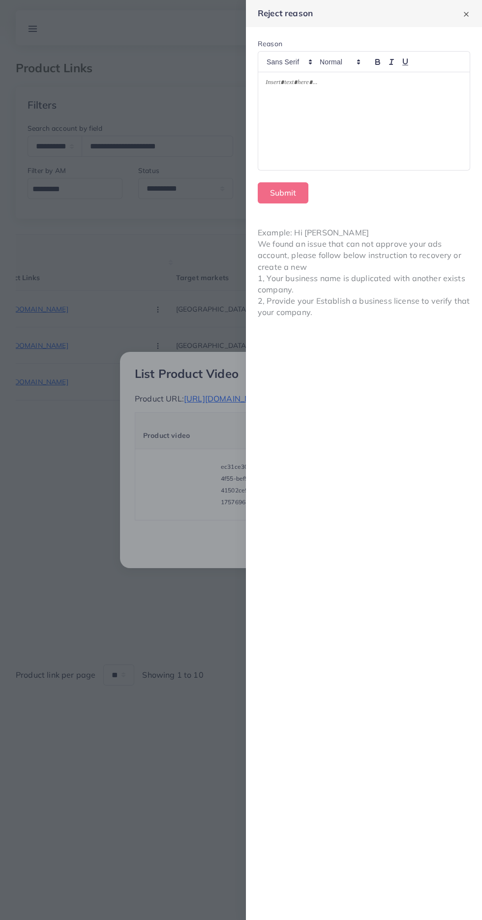
click at [354, 97] on div at bounding box center [363, 121] width 211 height 98
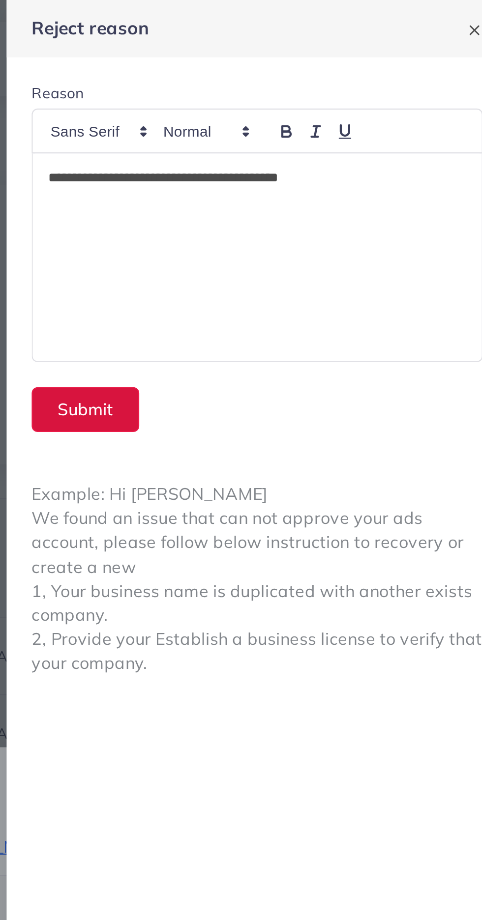
click at [289, 196] on button "Submit" at bounding box center [283, 192] width 51 height 21
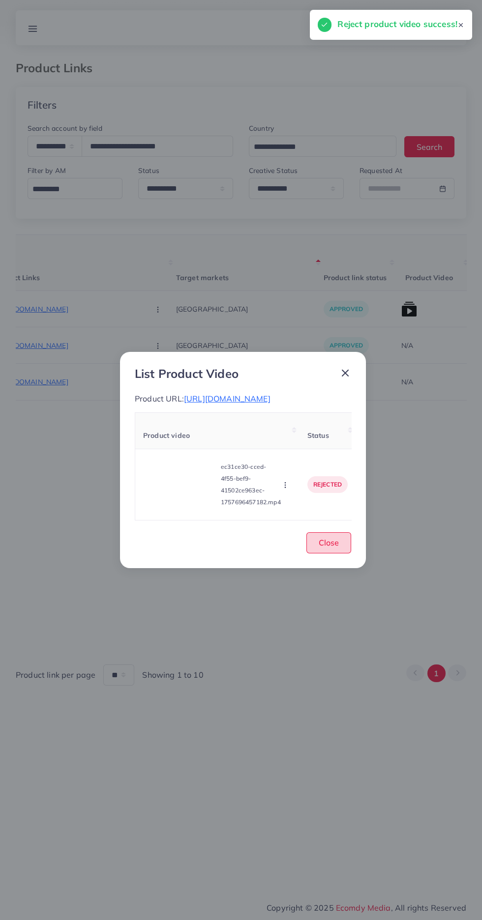
click at [330, 549] on button "Close" at bounding box center [328, 542] width 45 height 21
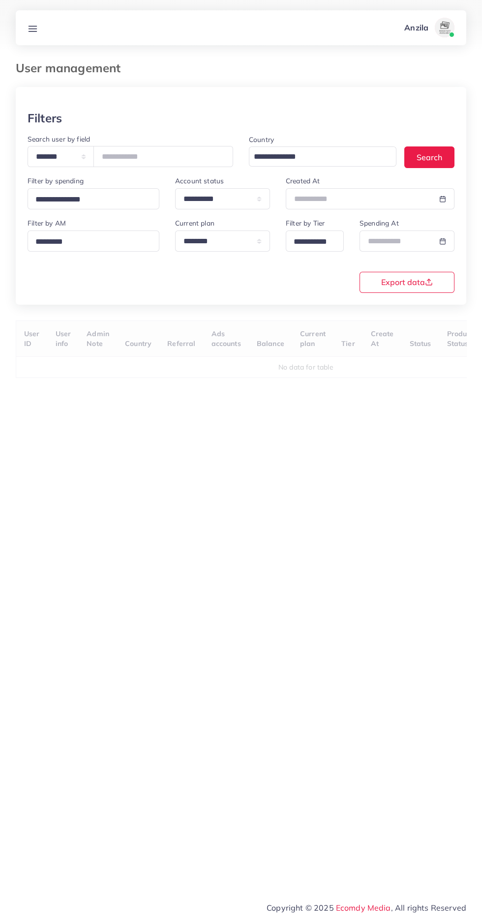
click at [32, 26] on line at bounding box center [33, 26] width 8 height 0
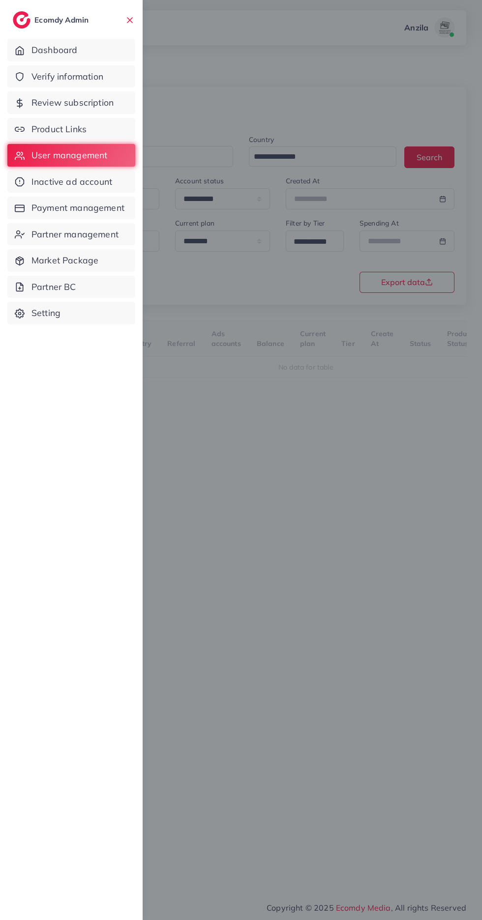
click at [45, 103] on span "Review subscription" at bounding box center [72, 102] width 82 height 13
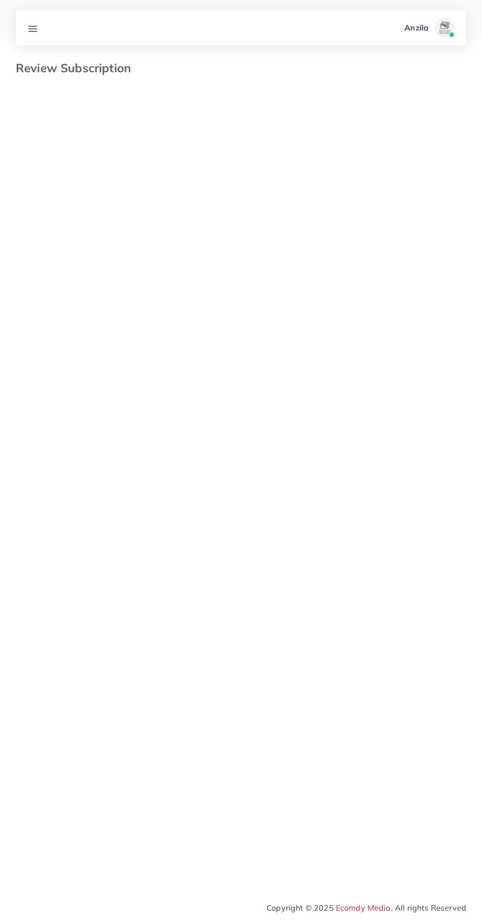
select select "*******"
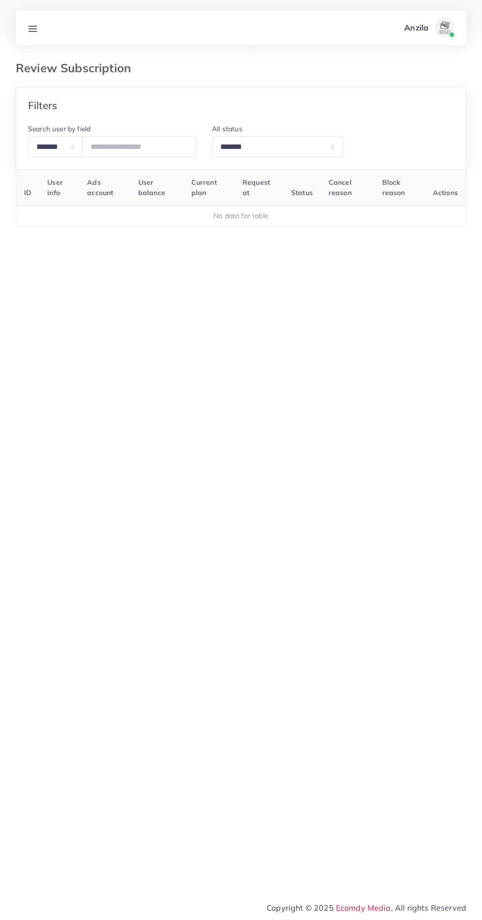
click at [33, 25] on icon at bounding box center [33, 29] width 10 height 10
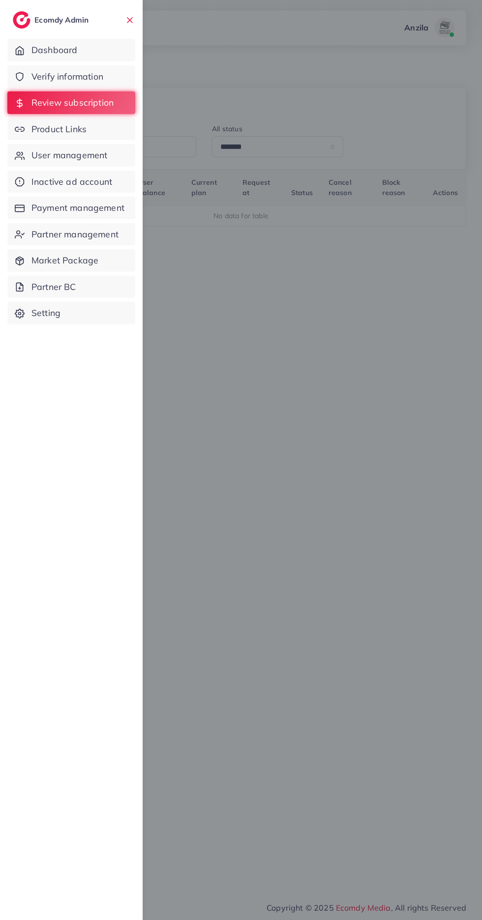
click at [58, 132] on span "Product Links" at bounding box center [58, 129] width 55 height 13
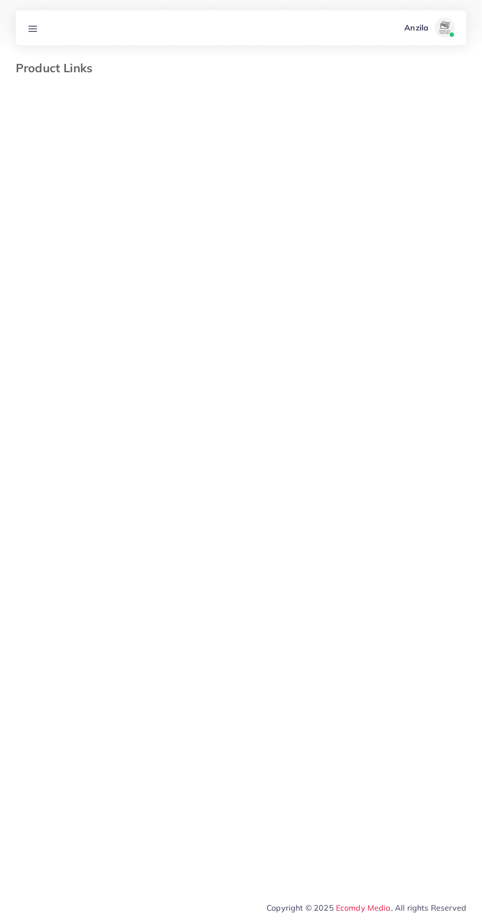
select select "*********"
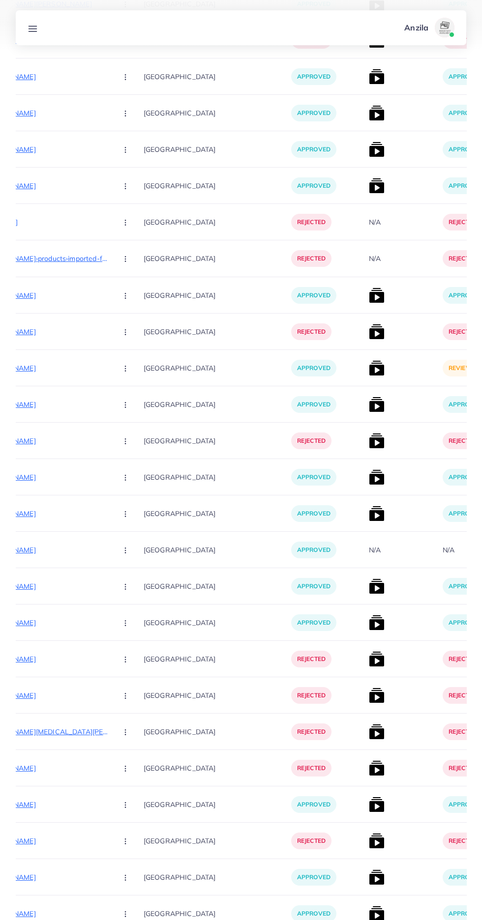
scroll to position [1140, 0]
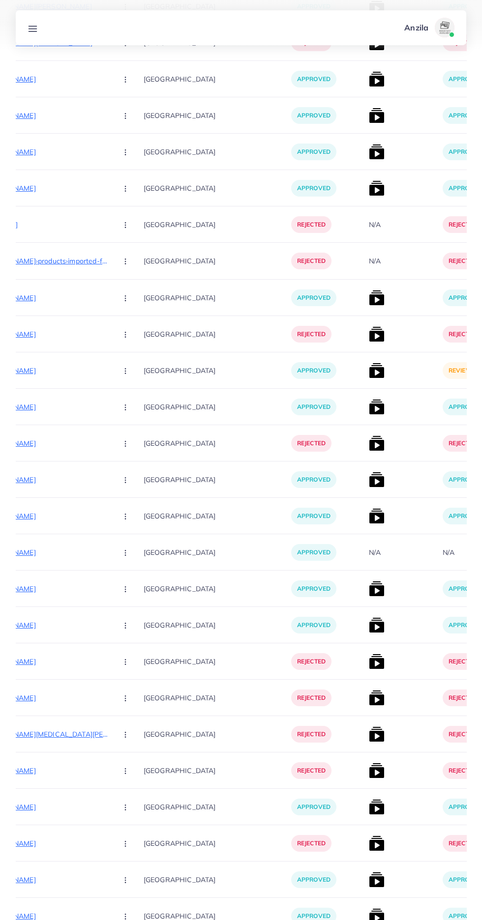
click at [369, 372] on img at bounding box center [377, 371] width 16 height 16
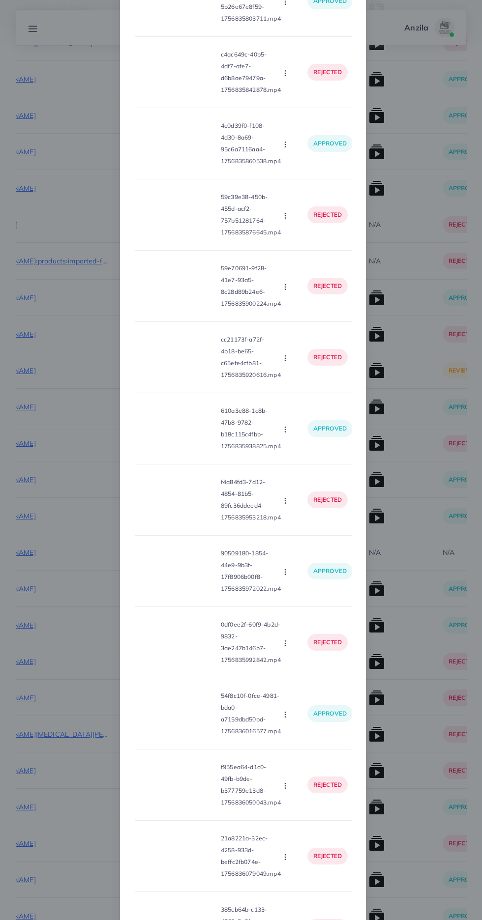
scroll to position [4460, 0]
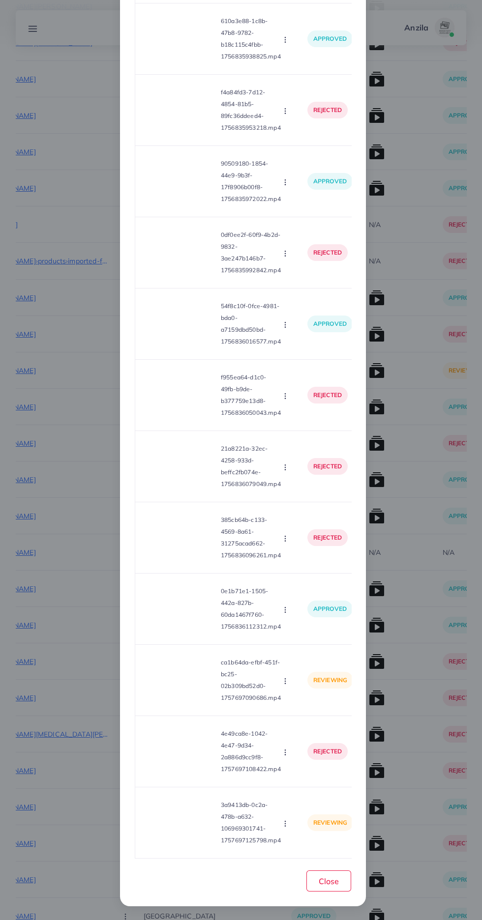
click at [189, 688] on video at bounding box center [180, 680] width 74 height 44
click at [189, 688] on div at bounding box center [180, 680] width 74 height 44
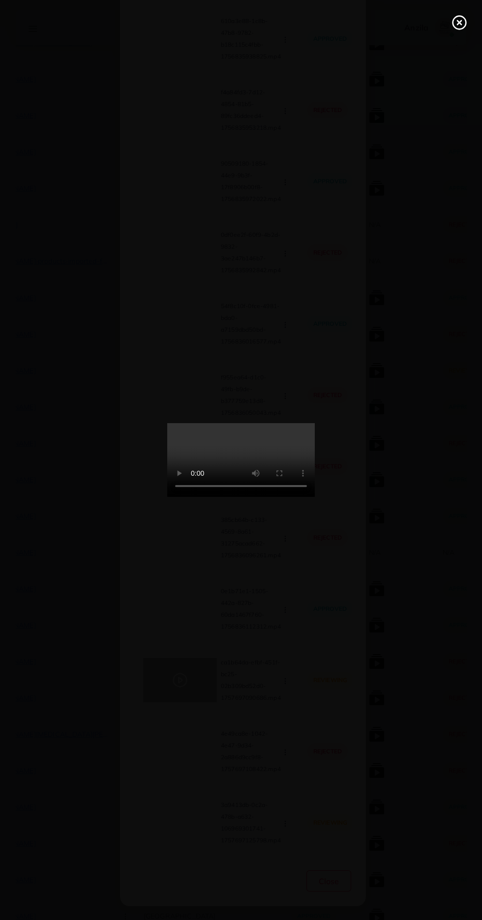
click at [460, 25] on icon at bounding box center [459, 23] width 16 height 16
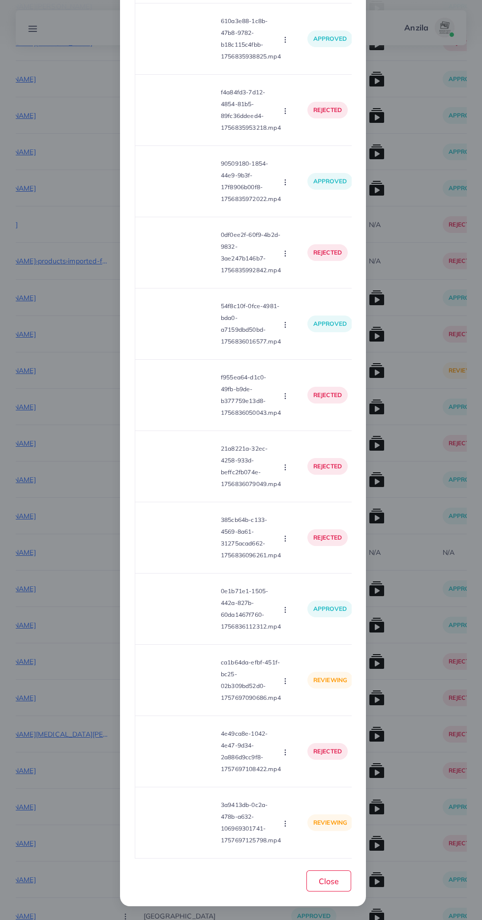
click at [188, 680] on video at bounding box center [180, 680] width 74 height 44
click at [188, 680] on div at bounding box center [180, 680] width 74 height 44
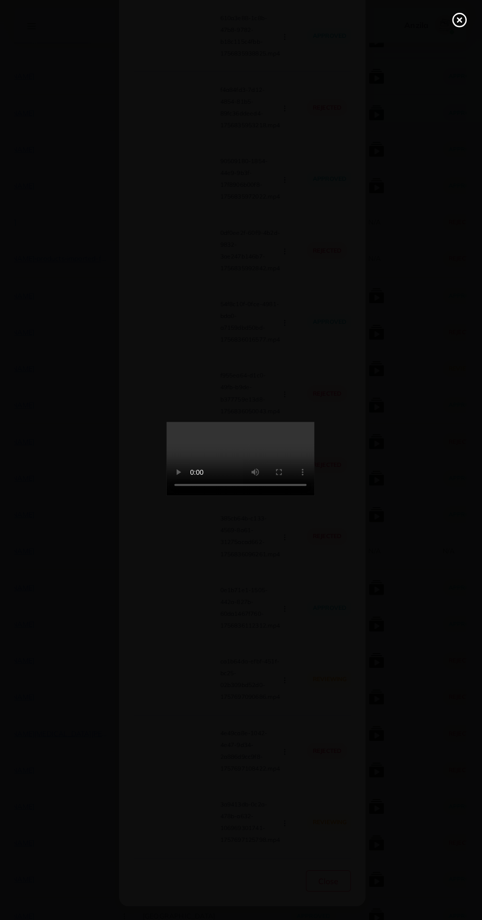
scroll to position [1141, 0]
click at [458, 12] on div at bounding box center [241, 460] width 482 height 920
click at [459, 23] on line at bounding box center [459, 23] width 4 height 4
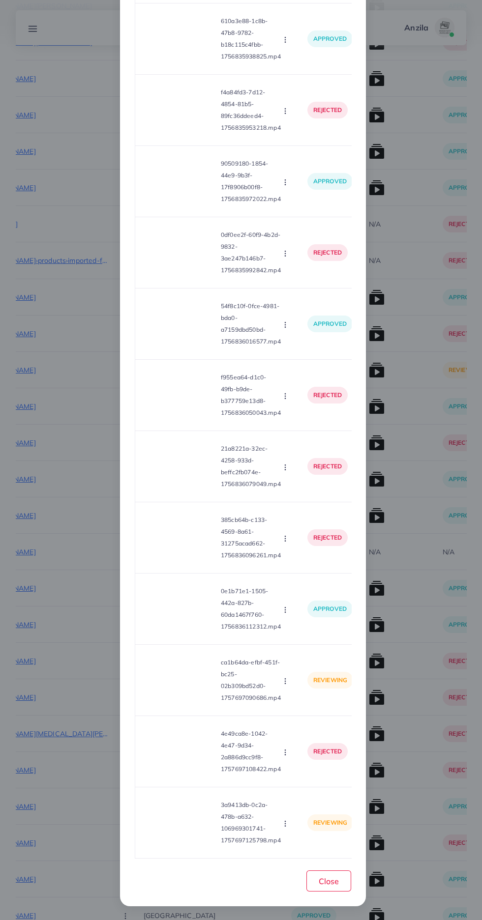
click at [285, 677] on icon "button" at bounding box center [285, 681] width 8 height 8
click at [310, 716] on link "Reject" at bounding box center [308, 727] width 78 height 22
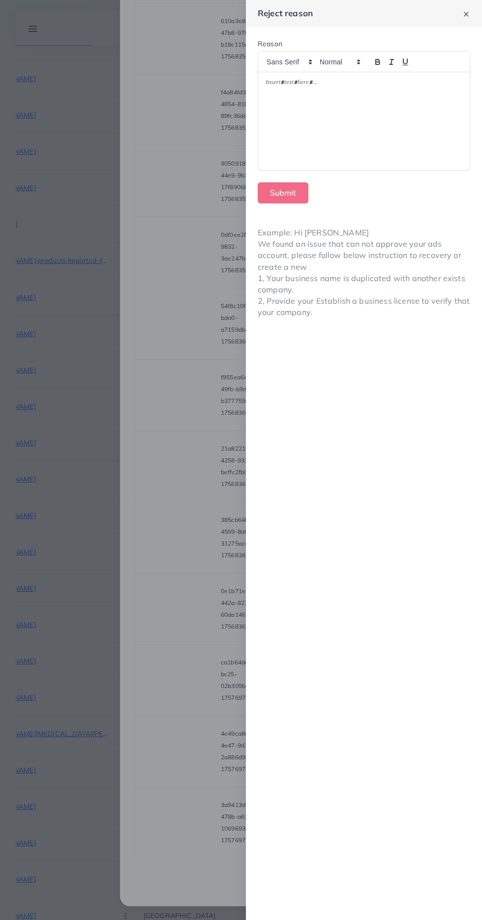
click at [219, 806] on div at bounding box center [241, 460] width 482 height 920
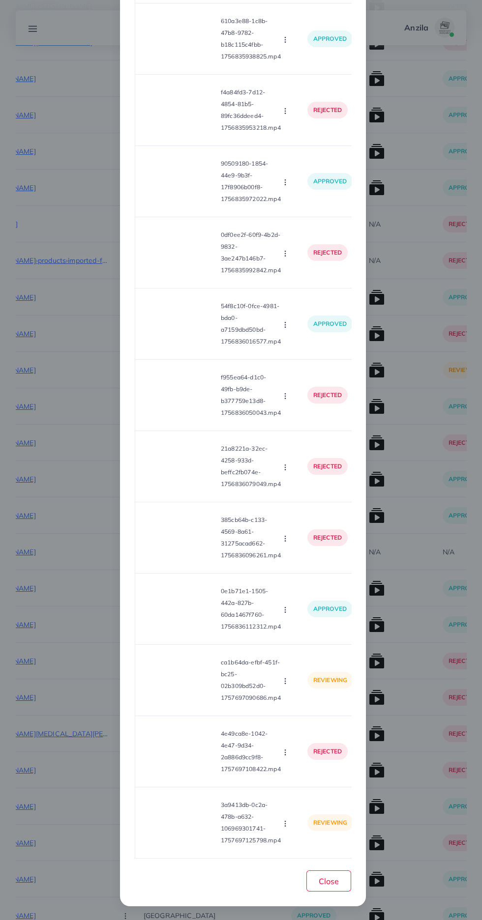
click at [286, 677] on icon "button" at bounding box center [285, 681] width 8 height 8
click at [301, 703] on span "Approve" at bounding box center [306, 704] width 32 height 10
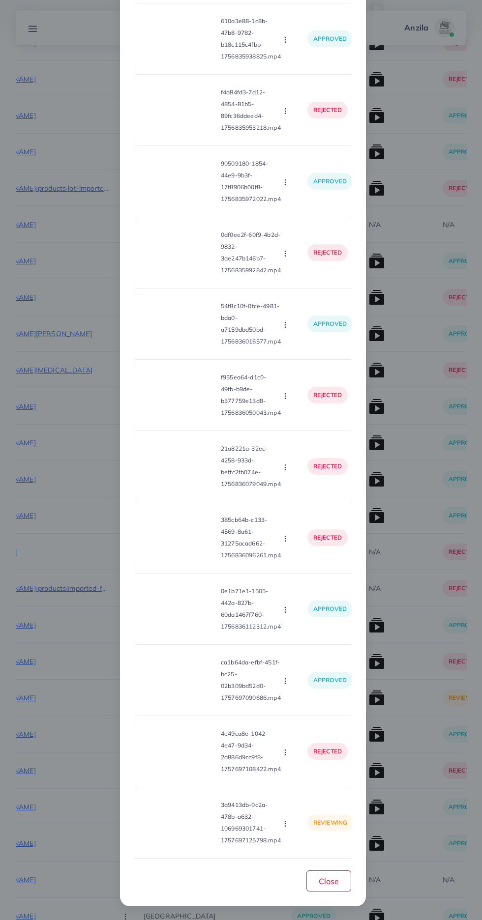
scroll to position [4460, 0]
click at [173, 831] on video at bounding box center [180, 823] width 74 height 44
click at [173, 831] on div at bounding box center [180, 823] width 74 height 44
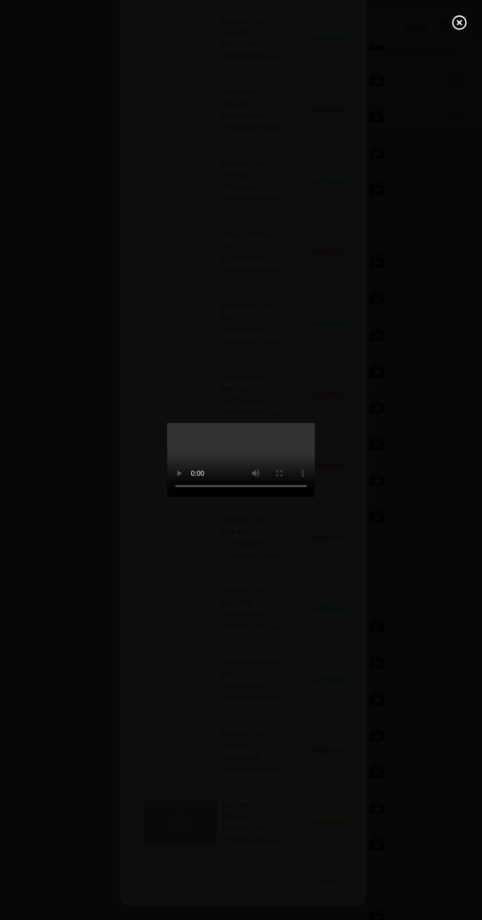
click at [459, 20] on icon at bounding box center [459, 23] width 16 height 16
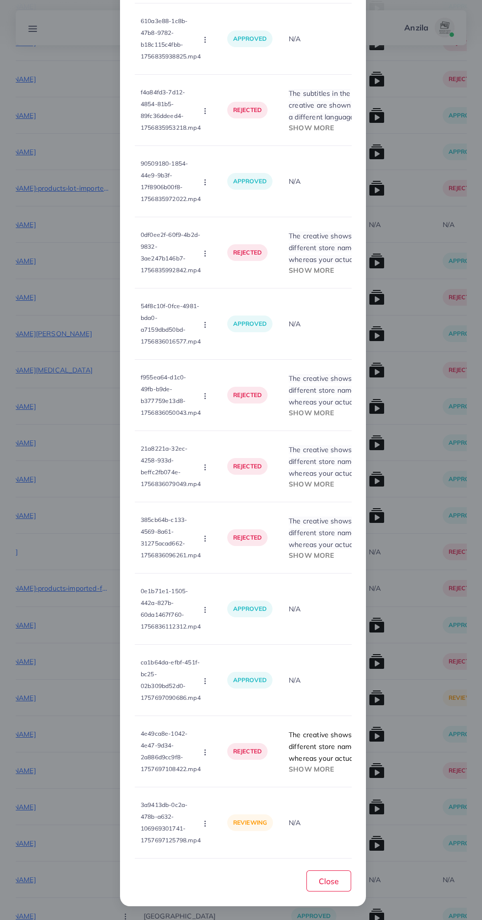
click at [318, 765] on span "Show more" at bounding box center [311, 769] width 45 height 8
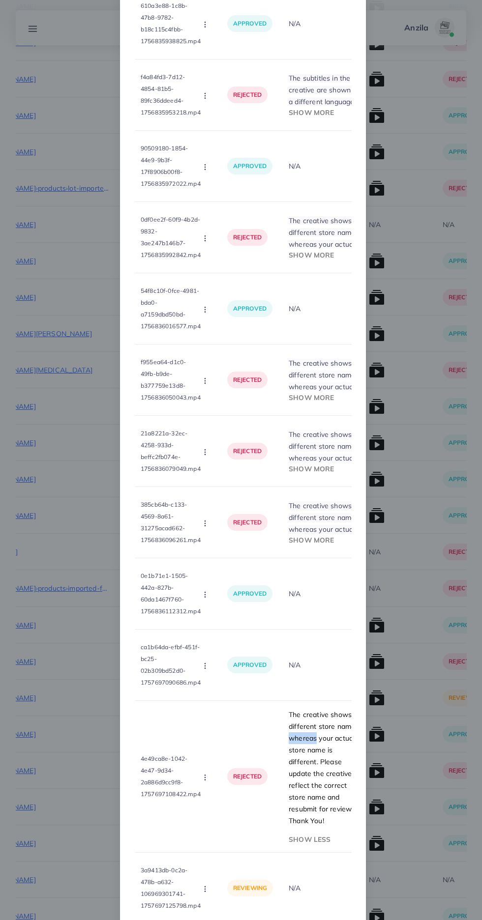
scroll to position [4599, 0]
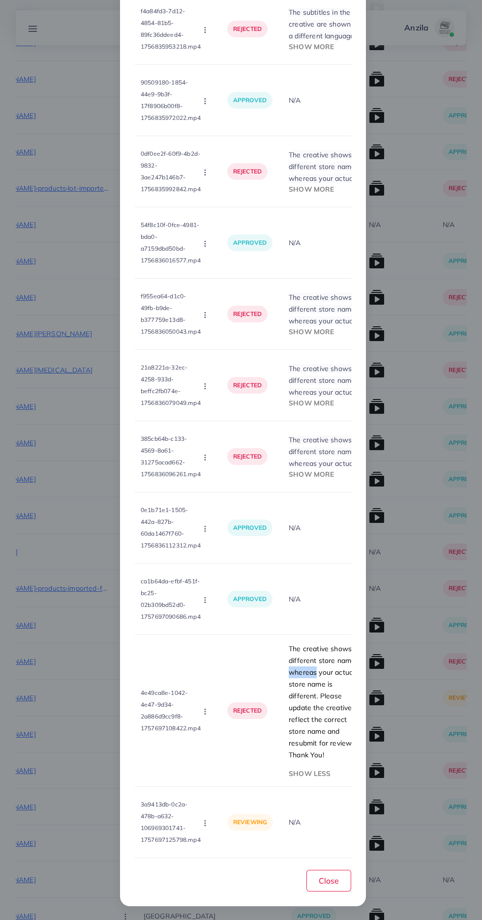
click at [294, 741] on span "The creative shows a different store name, whereas your actual store name is di…" at bounding box center [325, 701] width 72 height 115
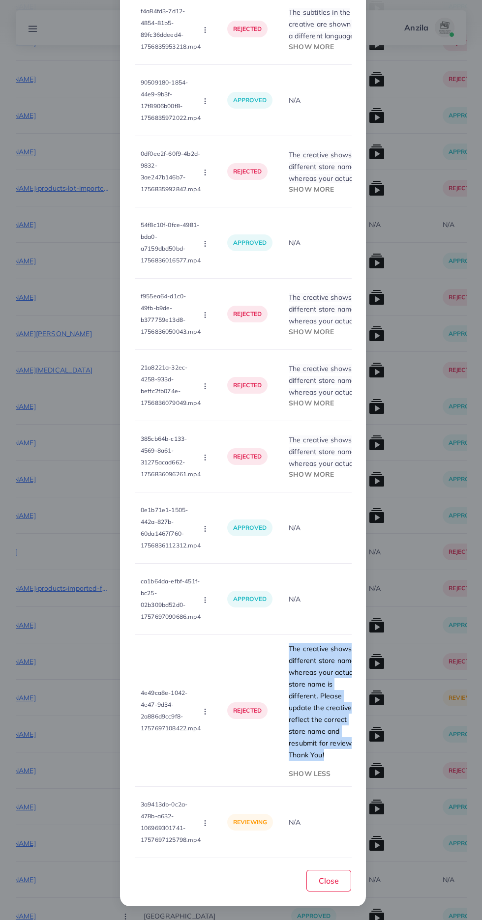
copy span "The creative shows a different store name, whereas your actual store name is di…"
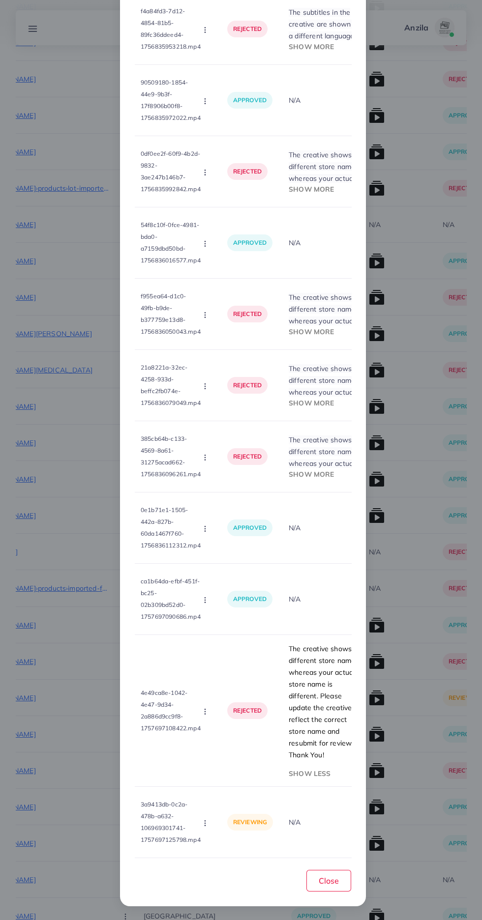
click at [205, 819] on icon "button" at bounding box center [205, 823] width 8 height 8
click at [246, 808] on ul "Approve Reject" at bounding box center [240, 788] width 79 height 52
click at [236, 806] on link "Reject" at bounding box center [240, 799] width 78 height 22
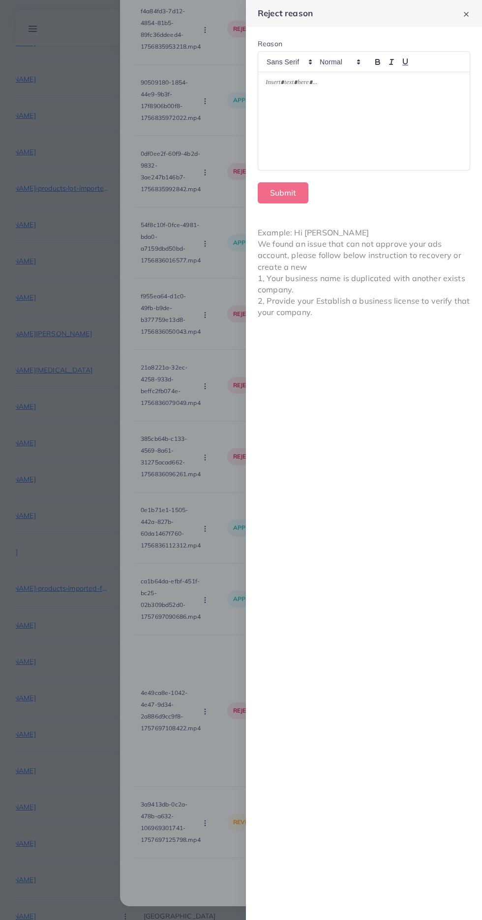
click at [399, 129] on div at bounding box center [363, 121] width 211 height 98
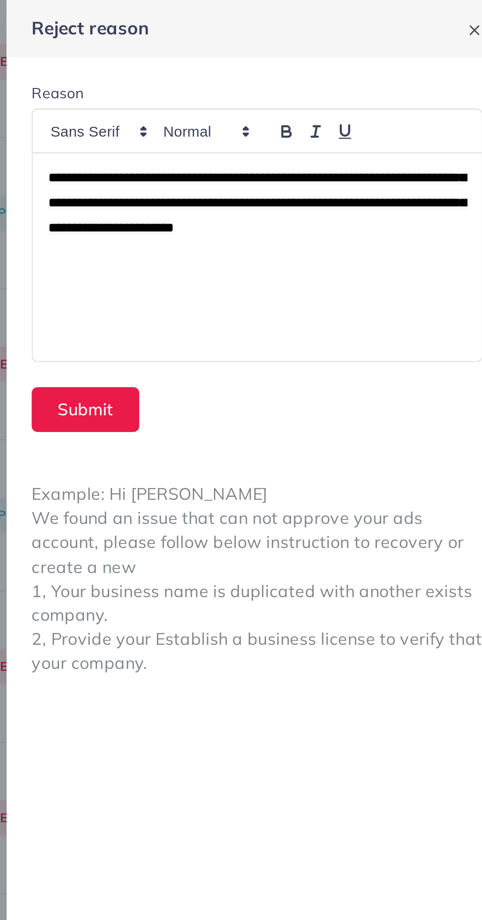
scroll to position [0, 0]
click at [294, 195] on button "Submit" at bounding box center [283, 192] width 51 height 21
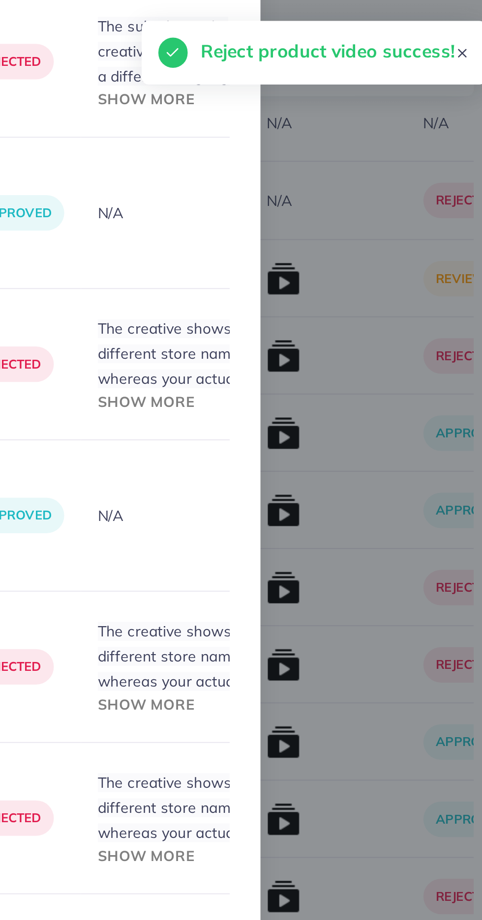
scroll to position [1056, 0]
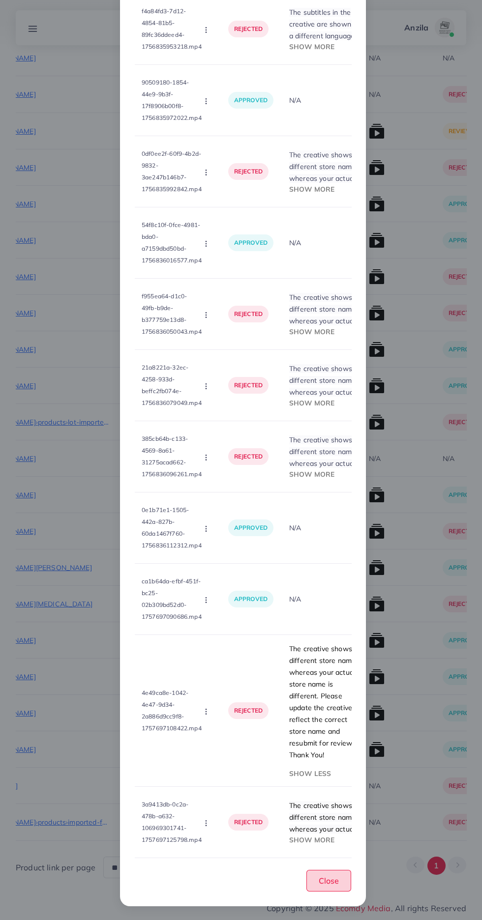
click at [326, 881] on span "Close" at bounding box center [328, 881] width 20 height 10
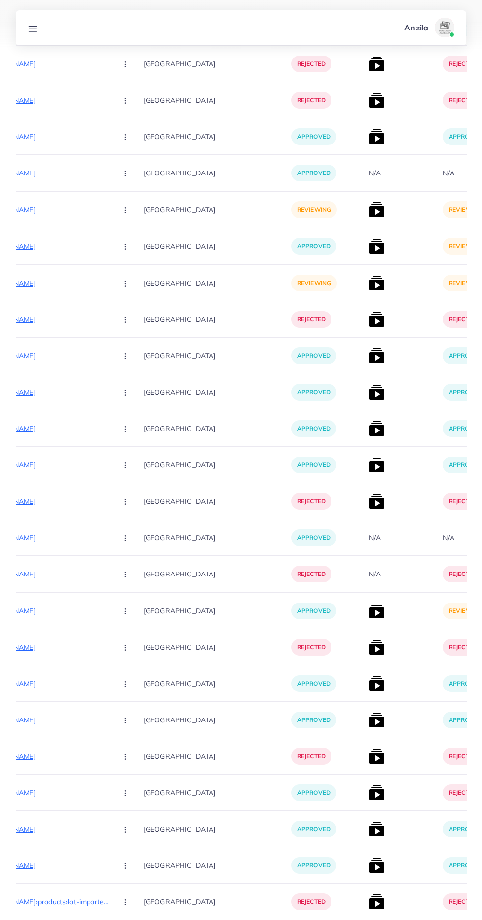
scroll to position [572, 0]
click at [369, 614] on img at bounding box center [377, 612] width 16 height 16
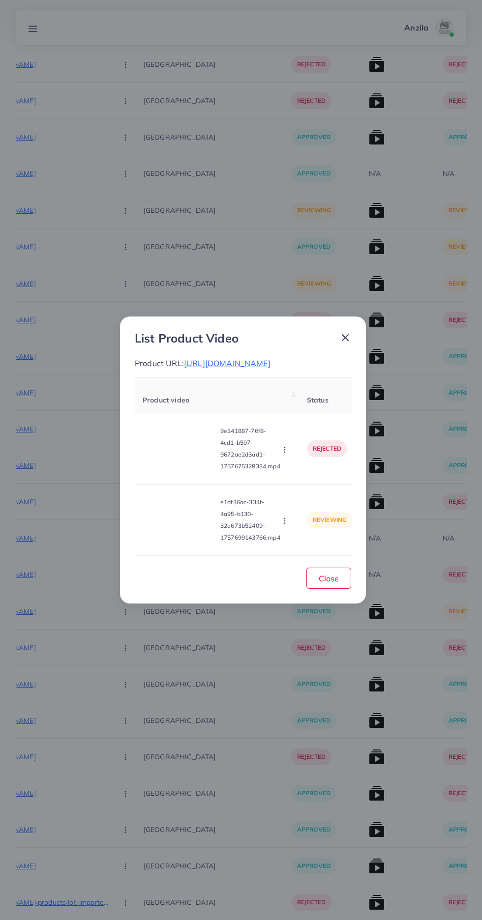
scroll to position [0, 0]
click at [261, 358] on span "https://babarimports.com/products/47-pieces-rechargeable-electric-screwdriver-k…" at bounding box center [227, 363] width 87 height 10
click at [188, 528] on video at bounding box center [180, 520] width 74 height 44
click at [188, 525] on div at bounding box center [180, 520] width 74 height 44
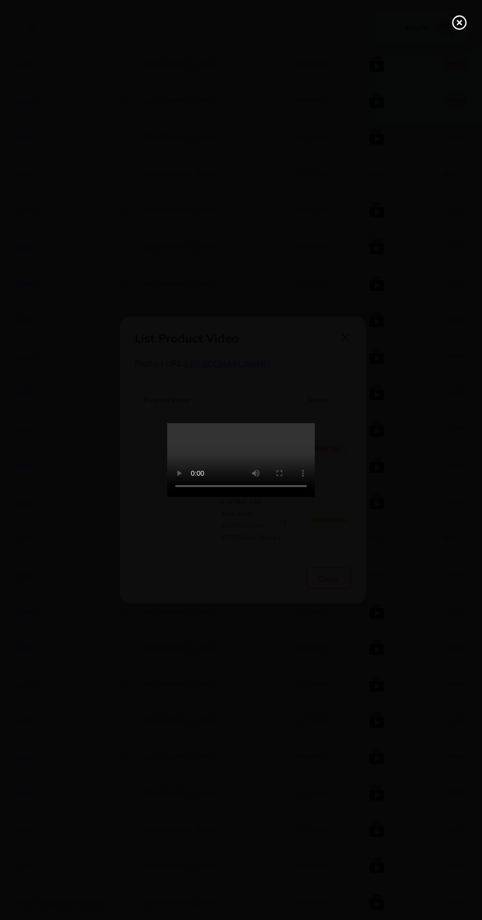
click at [460, 24] on line at bounding box center [459, 23] width 4 height 4
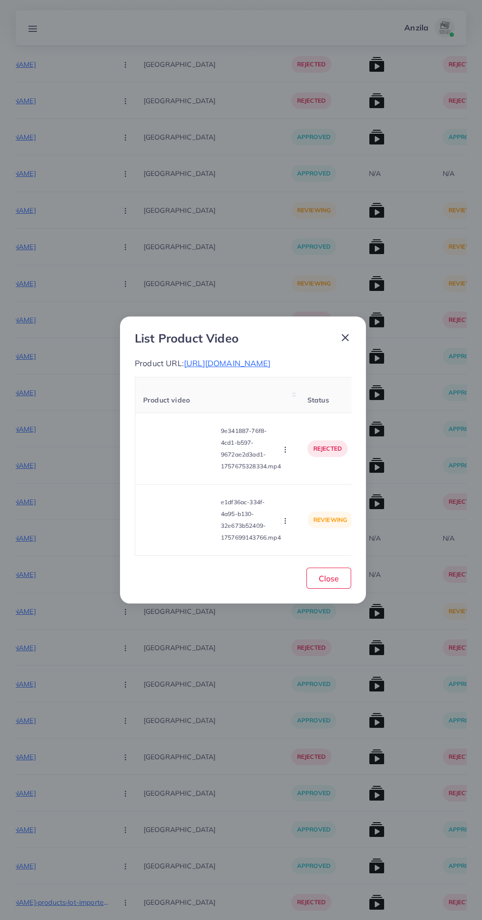
click at [287, 524] on icon "button" at bounding box center [285, 521] width 8 height 8
click at [305, 479] on span "Approve" at bounding box center [302, 474] width 32 height 10
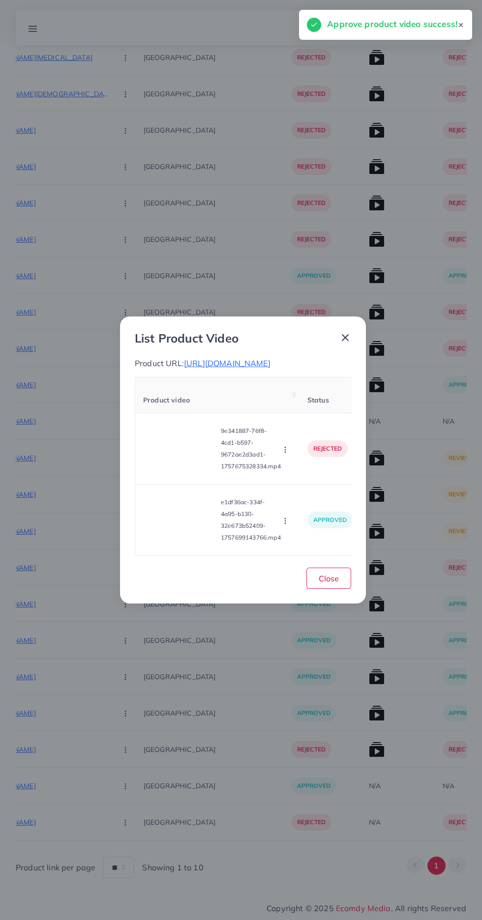
scroll to position [328, 0]
click at [339, 589] on button "Close" at bounding box center [328, 578] width 45 height 21
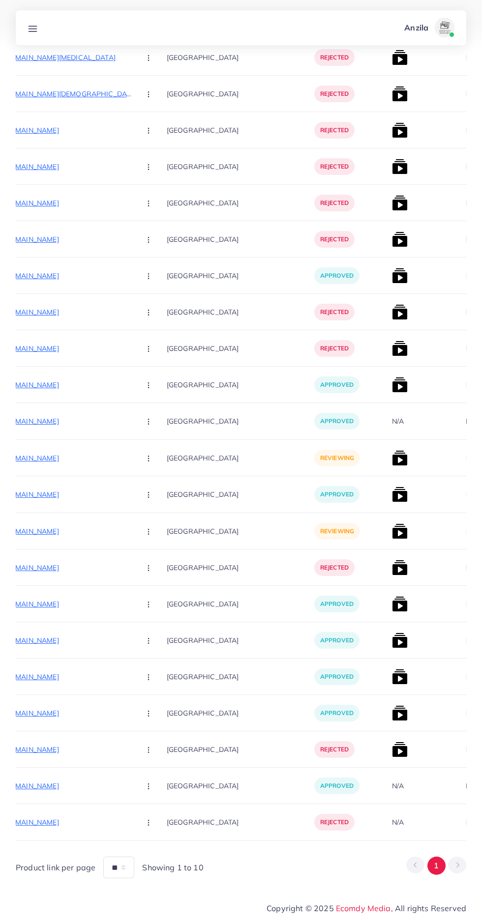
scroll to position [0, 177]
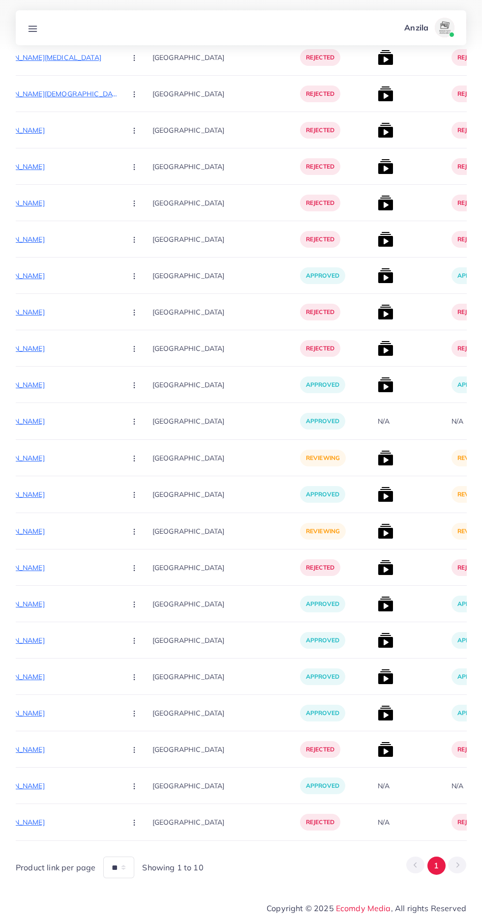
click at [38, 525] on p "https://gearglowautos.com/collections/car-key-covers" at bounding box center [44, 531] width 147 height 12
click at [118, 537] on button "button" at bounding box center [135, 531] width 34 height 22
click at [121, 581] on link "Reject" at bounding box center [157, 583] width 78 height 22
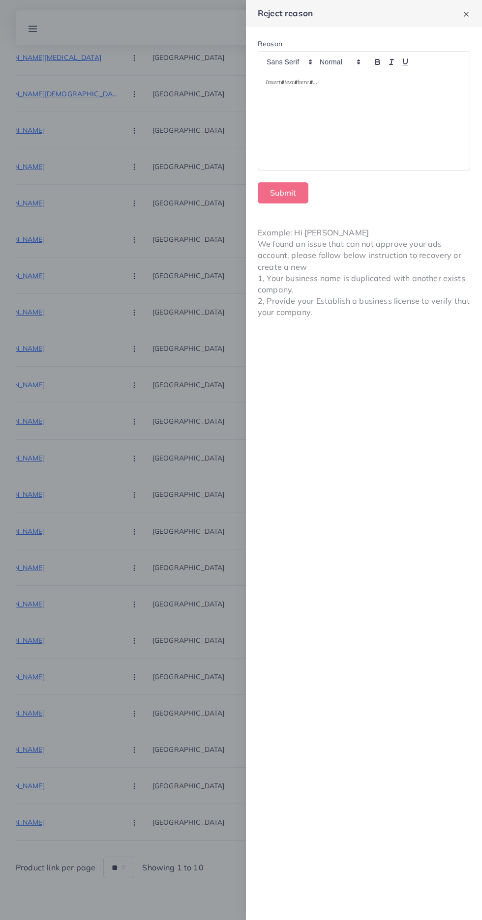
click at [352, 136] on div at bounding box center [363, 121] width 211 height 98
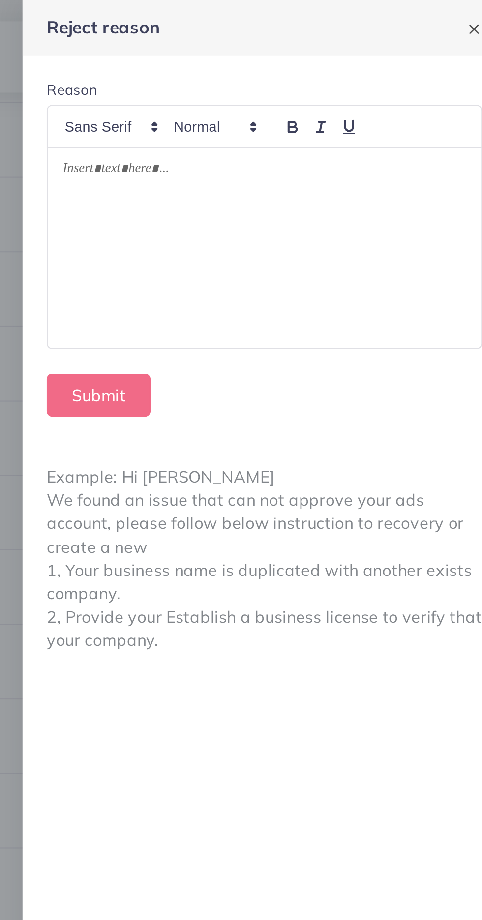
scroll to position [313, 0]
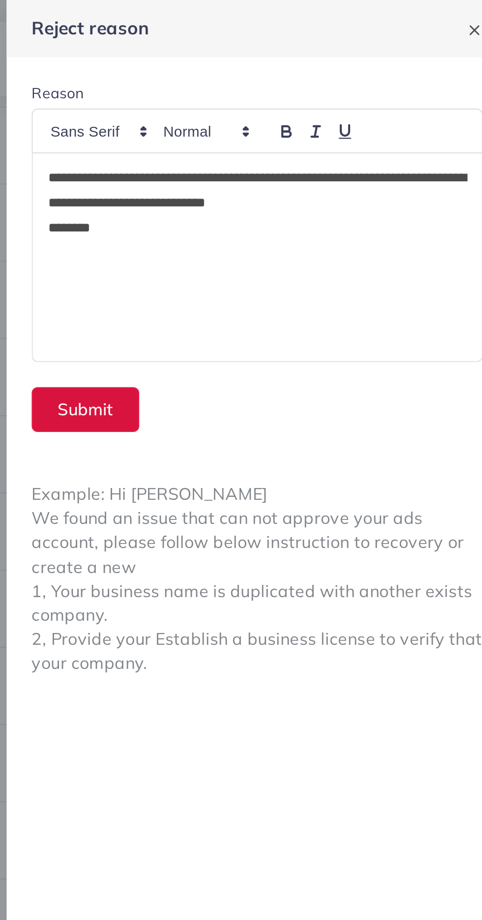
click at [281, 192] on button "Submit" at bounding box center [283, 192] width 51 height 21
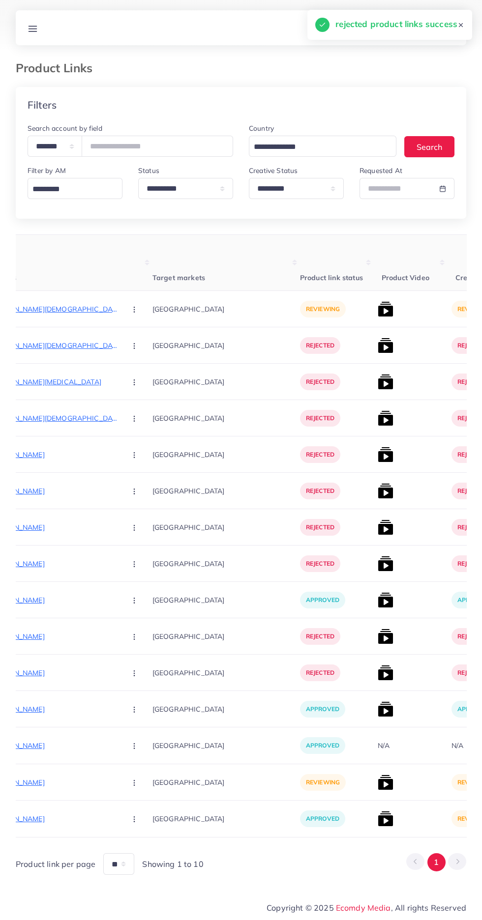
scroll to position [0, 0]
click at [377, 823] on img at bounding box center [385, 819] width 16 height 16
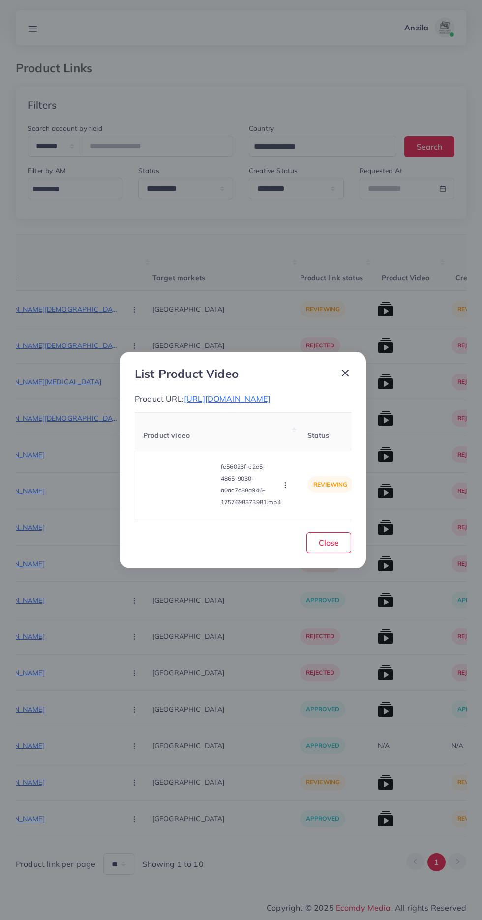
click at [175, 499] on video at bounding box center [180, 485] width 74 height 44
click at [173, 492] on div at bounding box center [180, 485] width 74 height 44
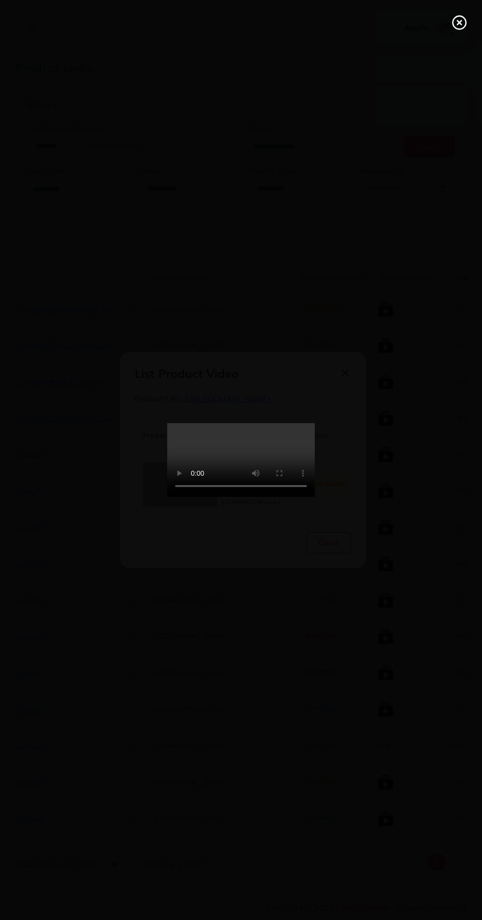
click at [462, 22] on icon at bounding box center [459, 23] width 16 height 16
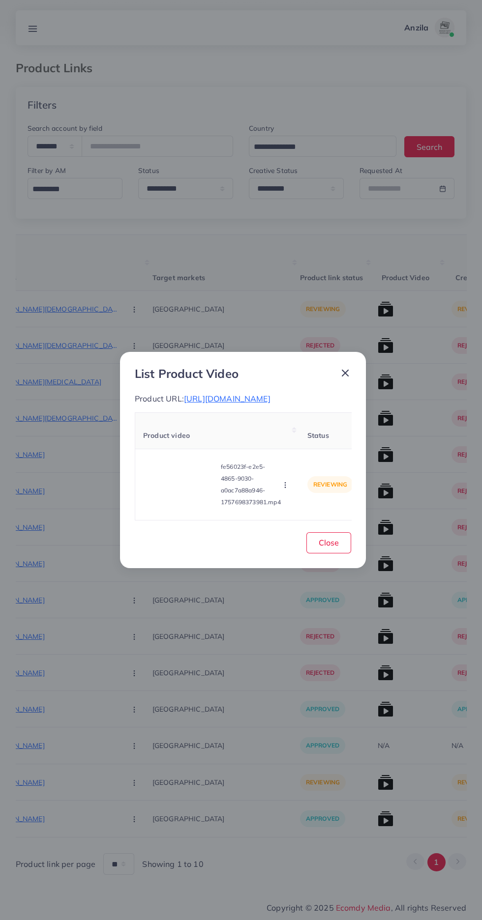
click at [256, 397] on span "https://byablaa.com/en" at bounding box center [227, 399] width 87 height 10
click at [341, 550] on button "Close" at bounding box center [328, 542] width 45 height 21
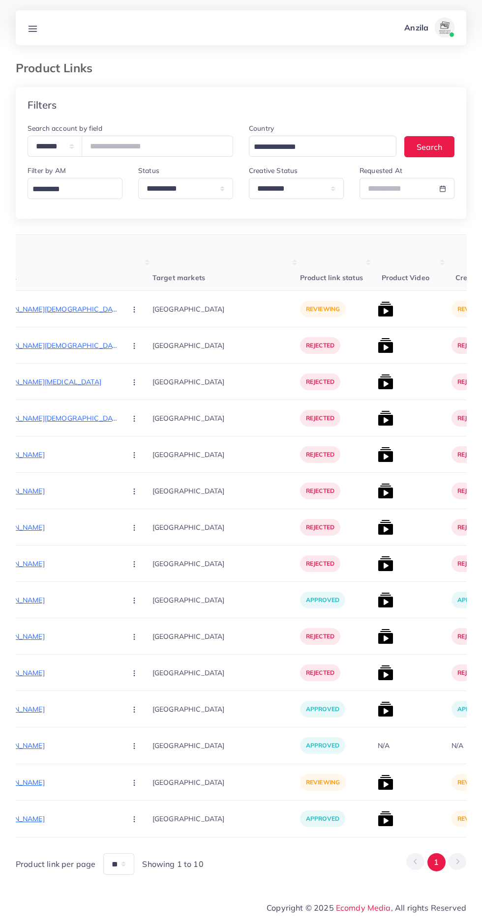
click at [377, 824] on img at bounding box center [385, 819] width 16 height 16
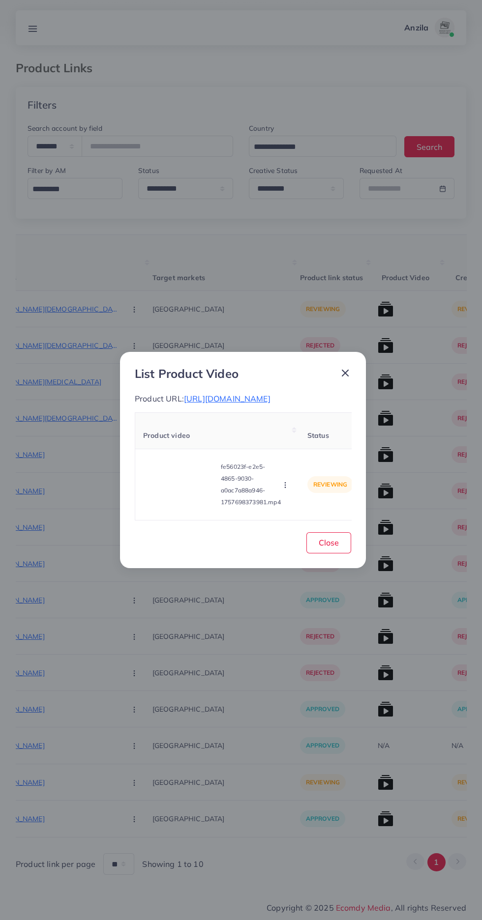
click at [285, 485] on circle "button" at bounding box center [285, 485] width 0 height 0
click at [319, 430] on link "Approve" at bounding box center [304, 439] width 78 height 22
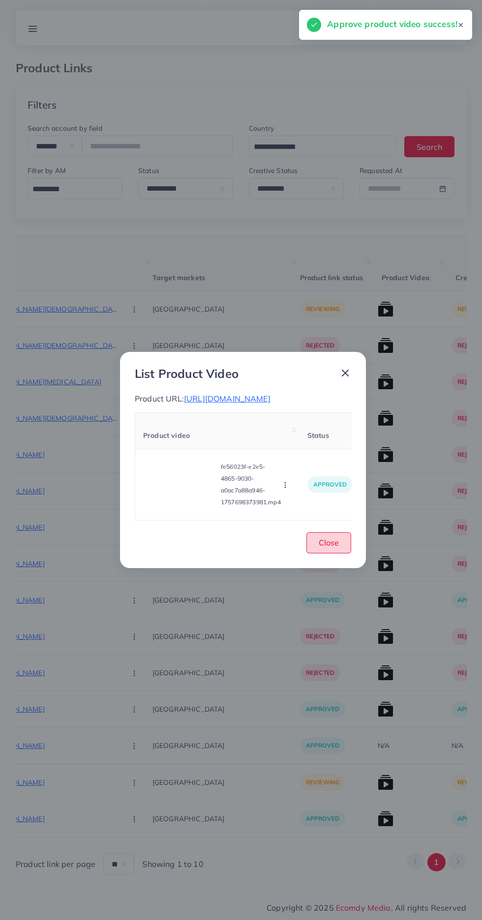
click at [340, 539] on button "Close" at bounding box center [328, 542] width 45 height 21
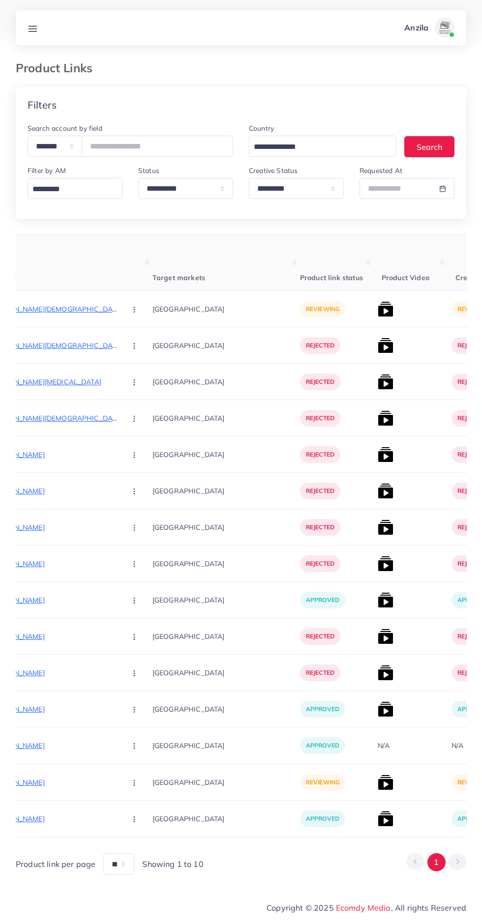
click at [53, 785] on p "https://byablaa.com/en/collections/collection-yoga" at bounding box center [44, 783] width 147 height 12
click at [118, 786] on button "button" at bounding box center [135, 782] width 34 height 22
click at [131, 728] on link "Approve" at bounding box center [157, 731] width 78 height 22
click at [377, 785] on img at bounding box center [385, 783] width 16 height 16
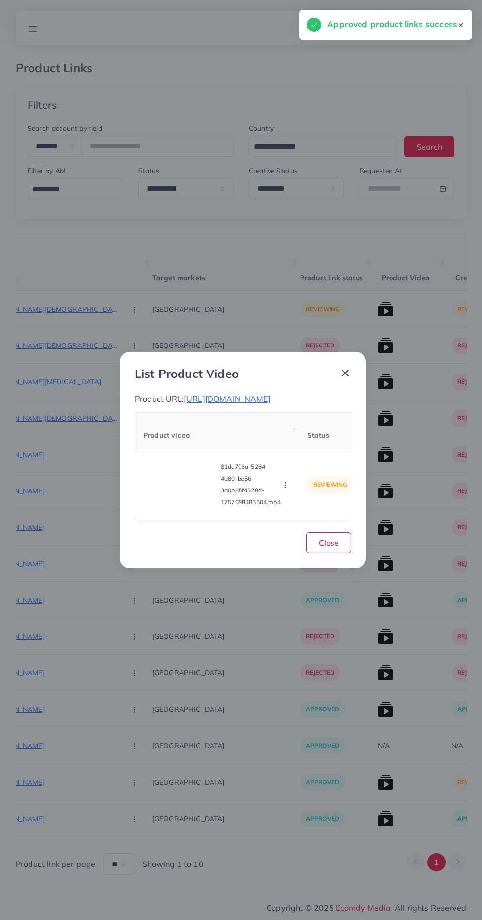
click at [179, 507] on video at bounding box center [180, 485] width 74 height 44
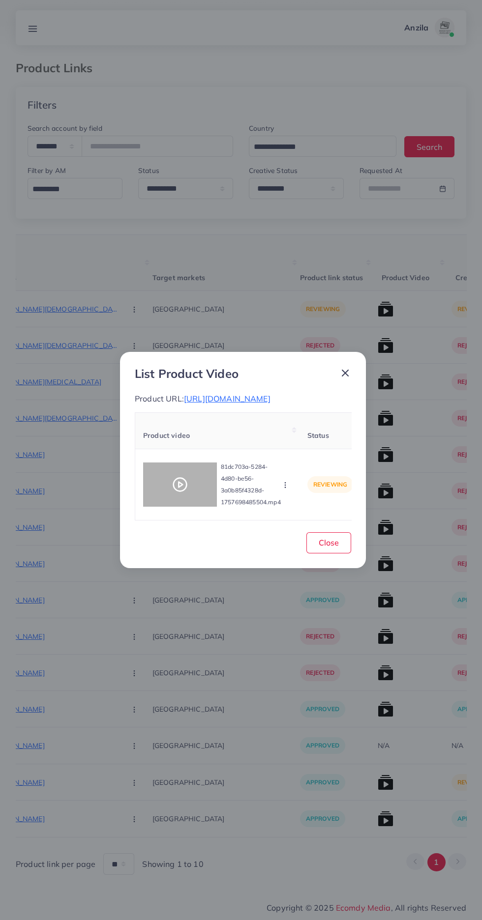
click at [185, 492] on icon at bounding box center [180, 485] width 16 height 16
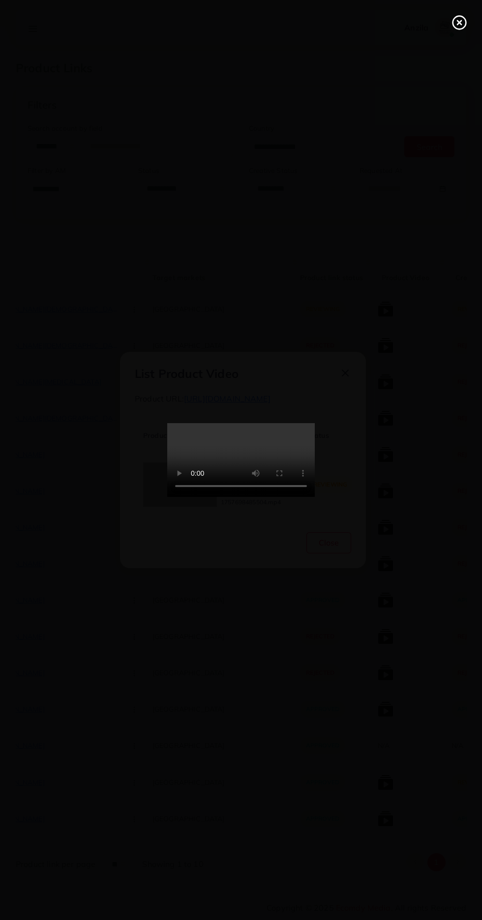
click at [453, 21] on circle at bounding box center [459, 22] width 13 height 13
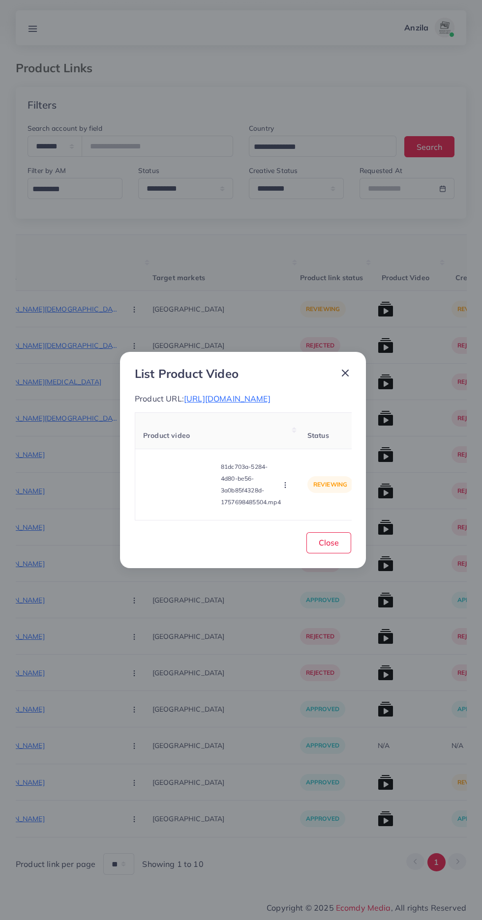
click at [185, 507] on video at bounding box center [180, 485] width 74 height 44
click at [185, 507] on div at bounding box center [180, 485] width 74 height 44
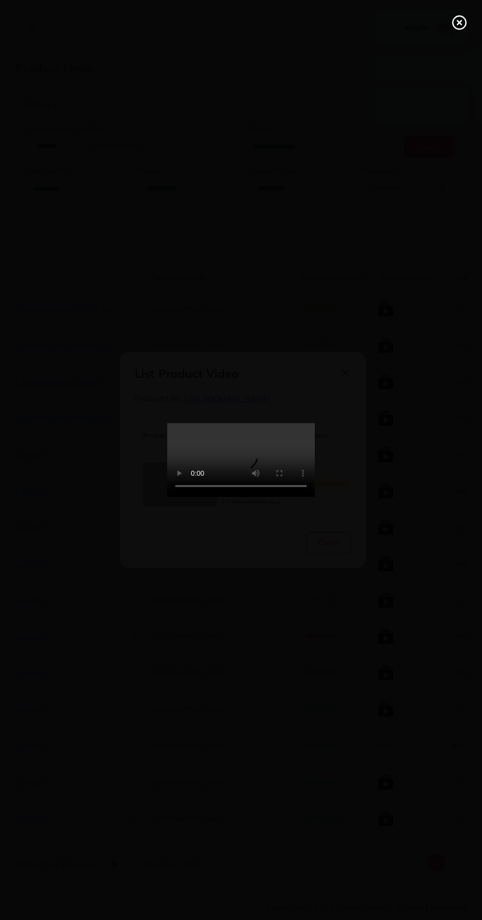
click at [454, 25] on icon at bounding box center [459, 23] width 16 height 16
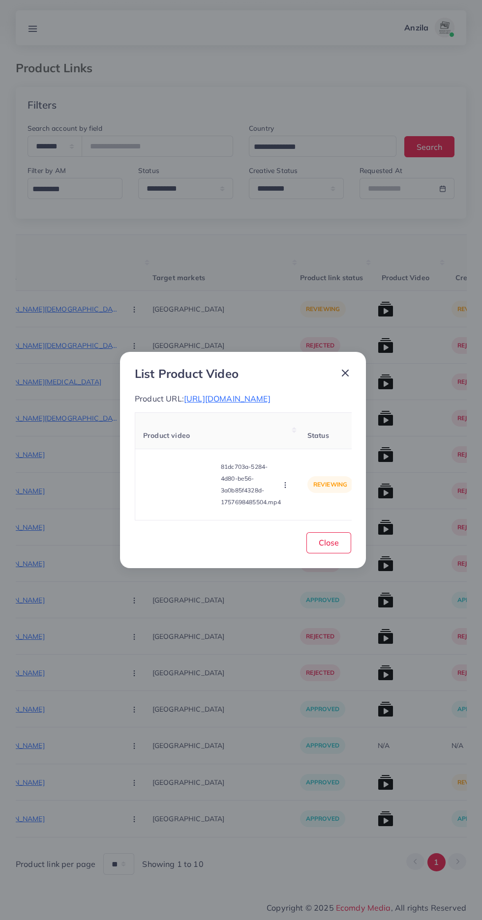
click at [290, 490] on button "button" at bounding box center [286, 485] width 11 height 10
click at [311, 450] on link "Approve" at bounding box center [304, 439] width 78 height 22
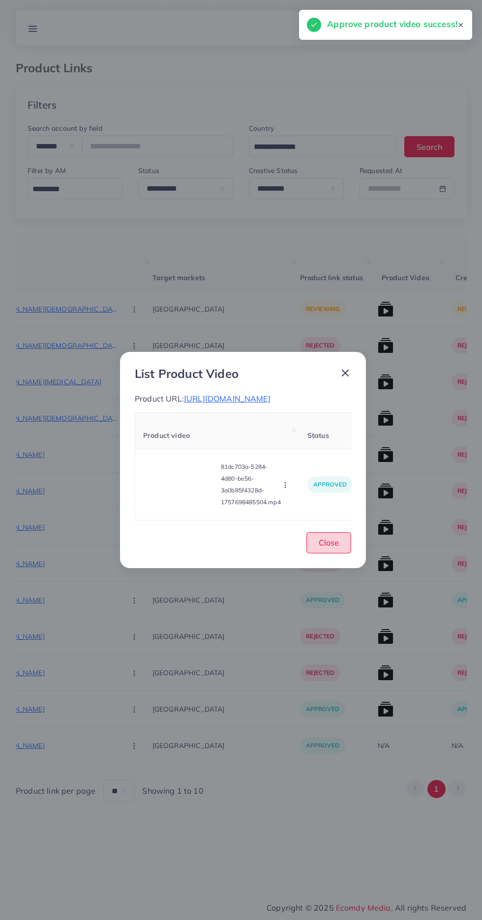
click at [318, 553] on button "Close" at bounding box center [328, 542] width 45 height 21
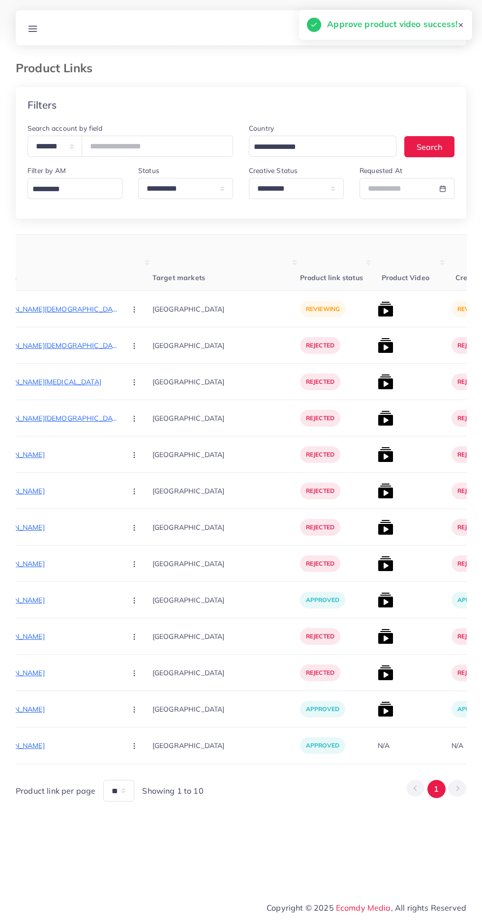
click at [27, 310] on p "https://maddycollections.com/collections/gu-ii-male-short-thin-man-purse-wallet…" at bounding box center [44, 309] width 147 height 12
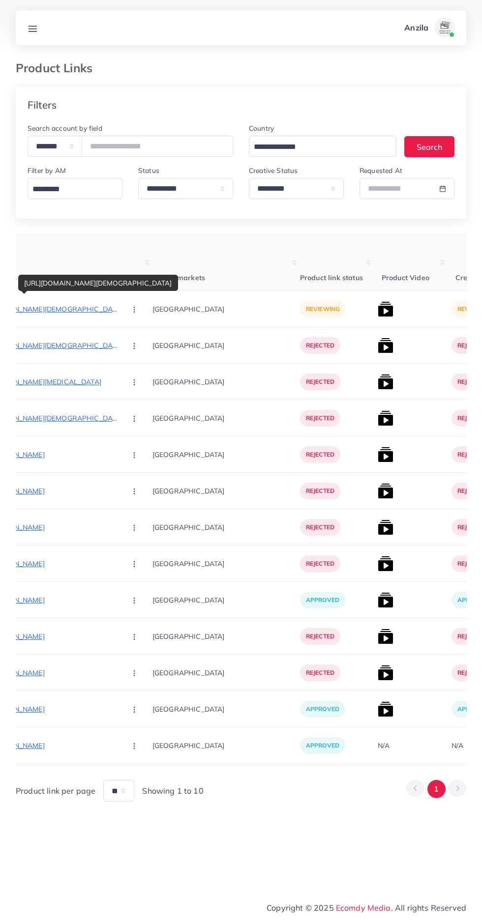
click at [118, 305] on button "button" at bounding box center [135, 309] width 34 height 22
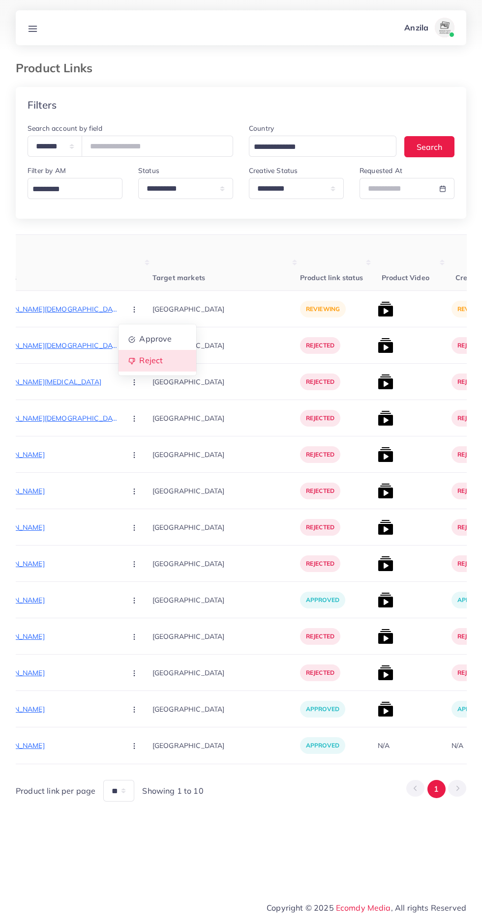
click at [139, 363] on span "Reject" at bounding box center [151, 361] width 24 height 10
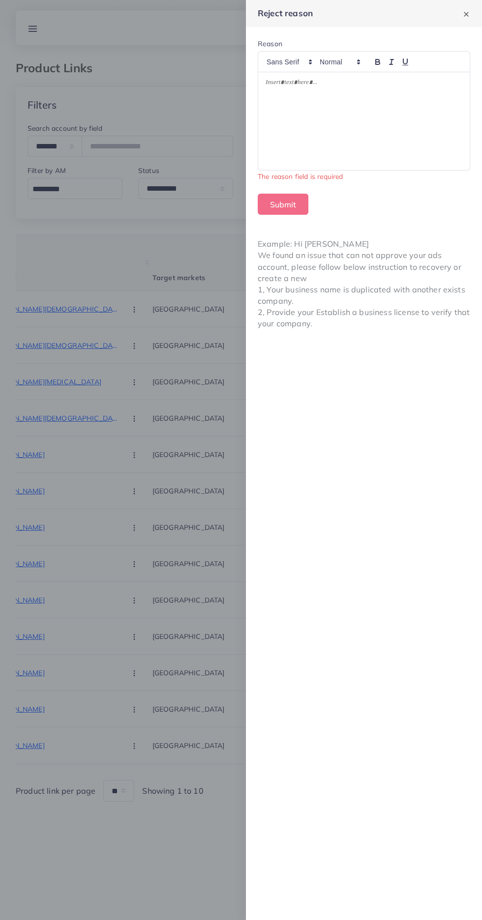
click at [315, 135] on div at bounding box center [363, 121] width 211 height 98
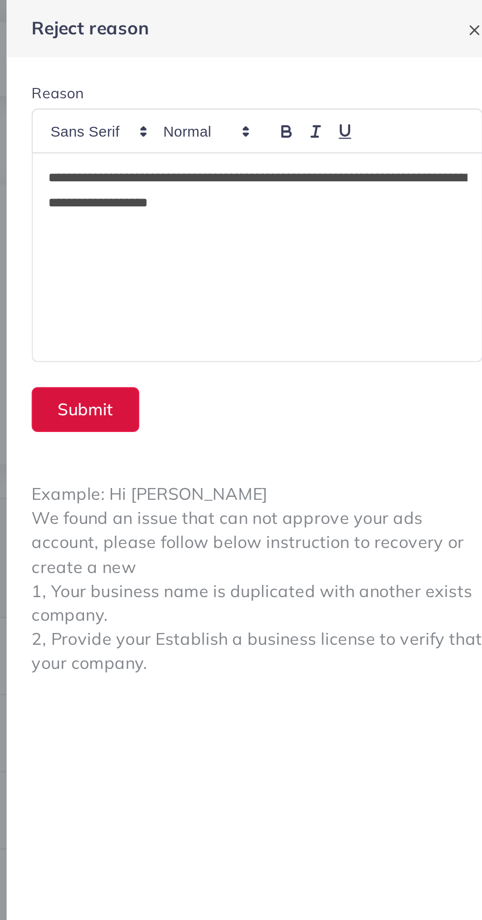
click at [277, 201] on button "Submit" at bounding box center [283, 192] width 51 height 21
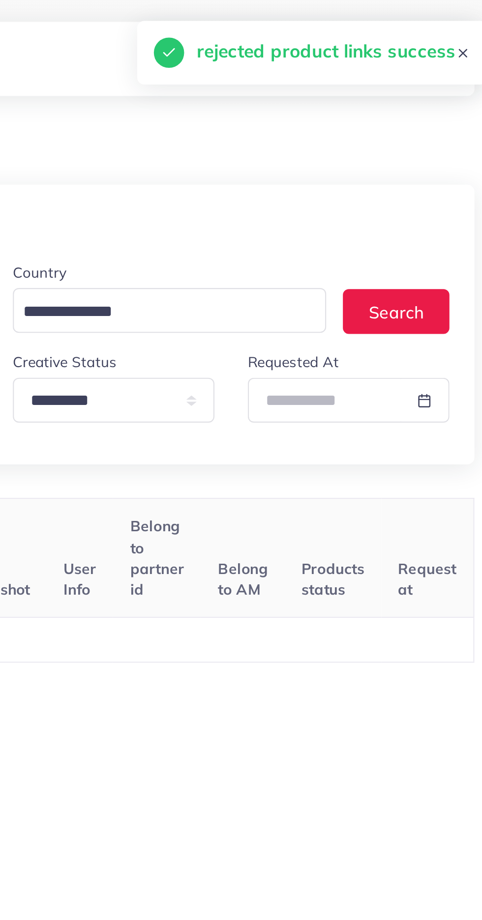
scroll to position [0, 154]
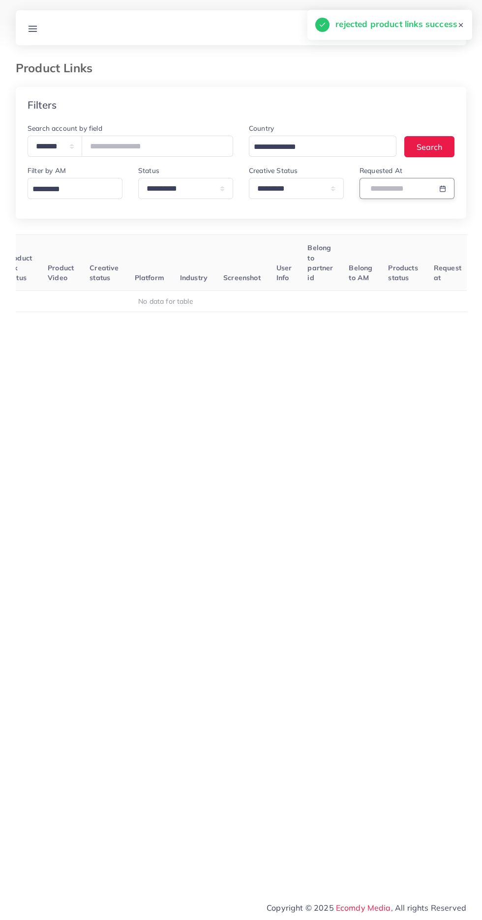
click at [395, 186] on input "text" at bounding box center [395, 188] width 72 height 21
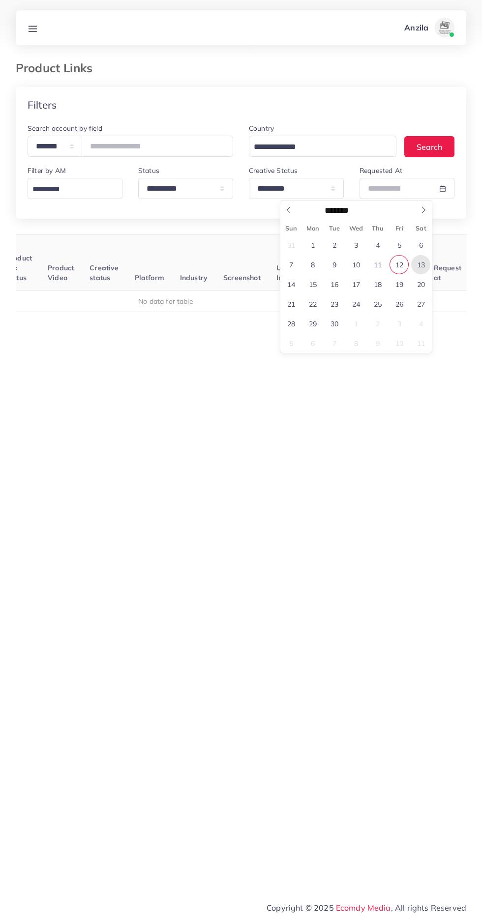
click at [421, 265] on span "13" at bounding box center [420, 264] width 19 height 19
type input "**********"
click at [334, 536] on div "User ID Country Product Links Target markets Product link status Product Video …" at bounding box center [241, 441] width 450 height 414
click at [413, 188] on input "text" at bounding box center [395, 188] width 72 height 21
click at [399, 265] on span "12" at bounding box center [398, 264] width 19 height 19
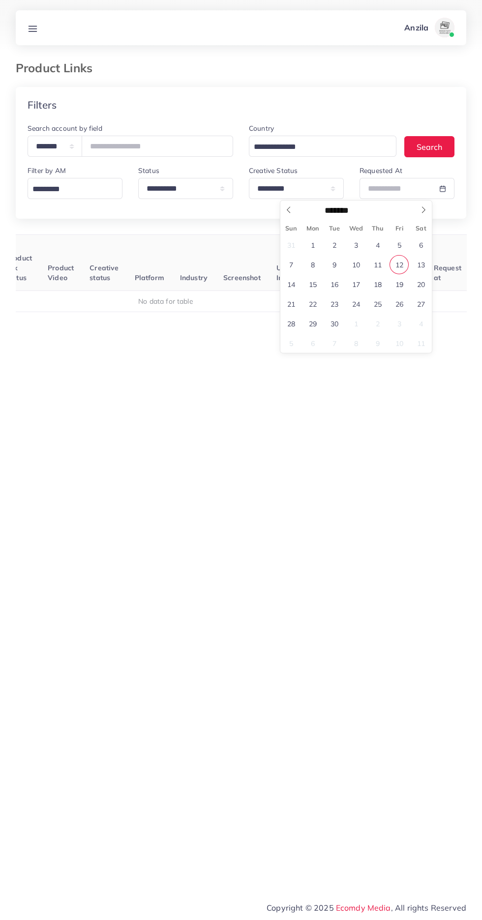
type input "**********"
click at [395, 264] on span "12" at bounding box center [398, 264] width 19 height 19
click at [35, 33] on icon at bounding box center [33, 29] width 10 height 10
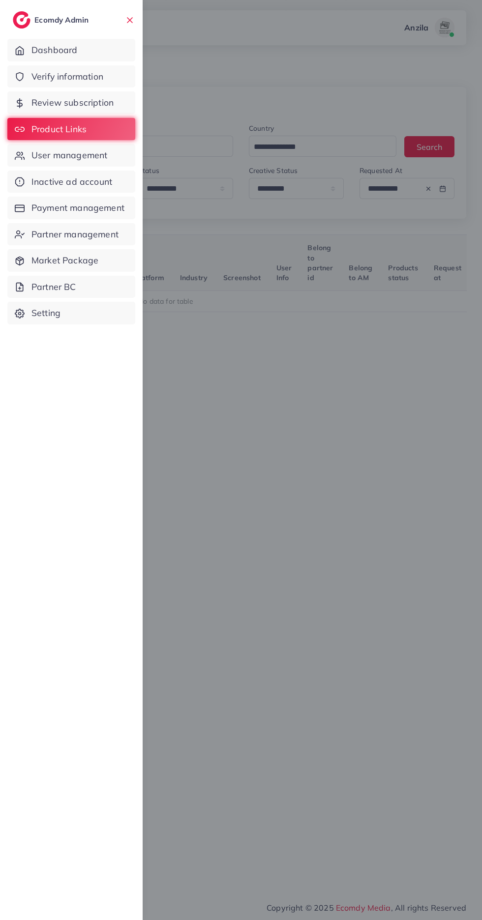
click at [68, 156] on span "User management" at bounding box center [69, 155] width 76 height 13
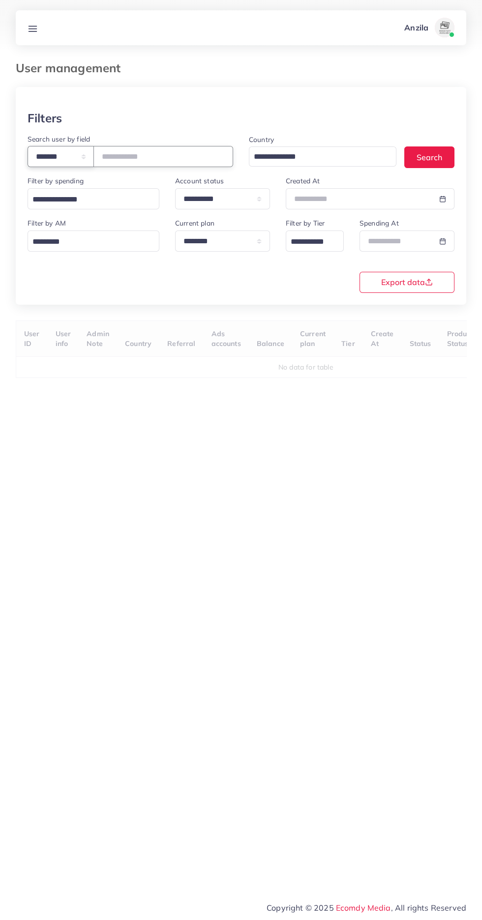
click at [66, 159] on select "**********" at bounding box center [61, 156] width 66 height 21
select select "*****"
paste input "**********"
type input "**********"
click at [301, 307] on div "**********" at bounding box center [241, 232] width 450 height 291
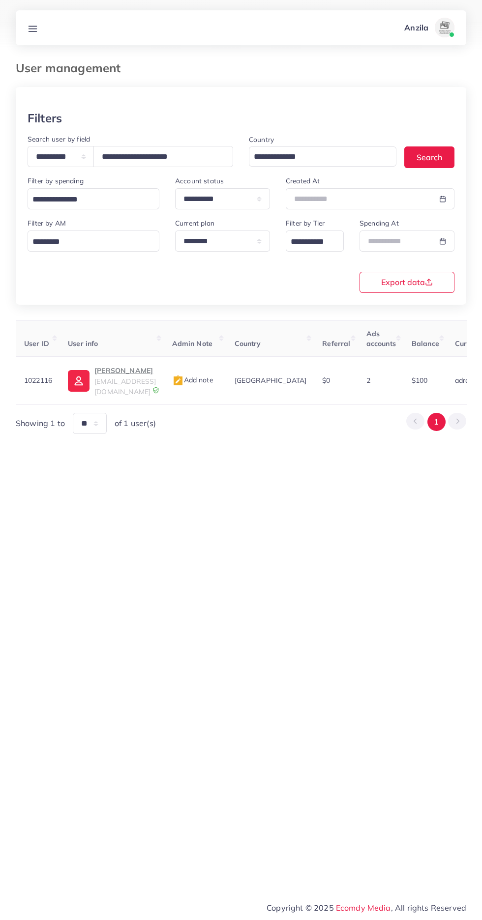
click at [139, 376] on p "[PERSON_NAME]" at bounding box center [124, 371] width 61 height 12
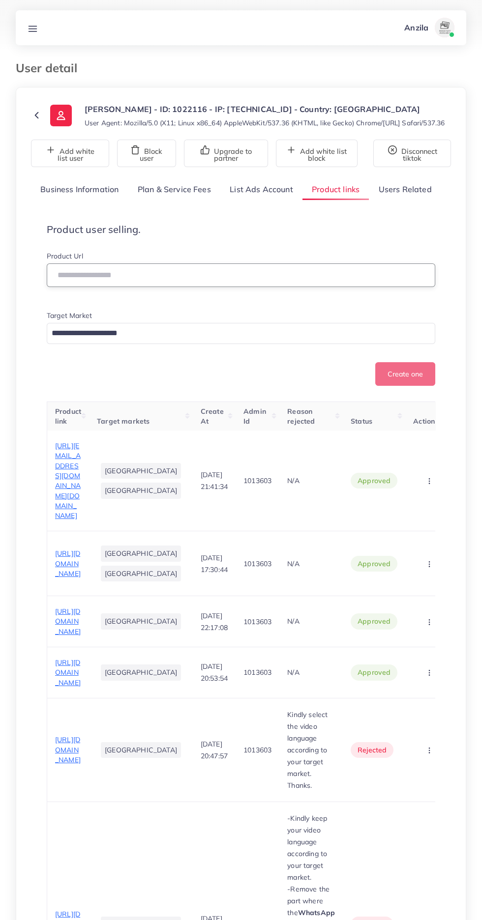
click at [332, 287] on input "text" at bounding box center [241, 275] width 388 height 24
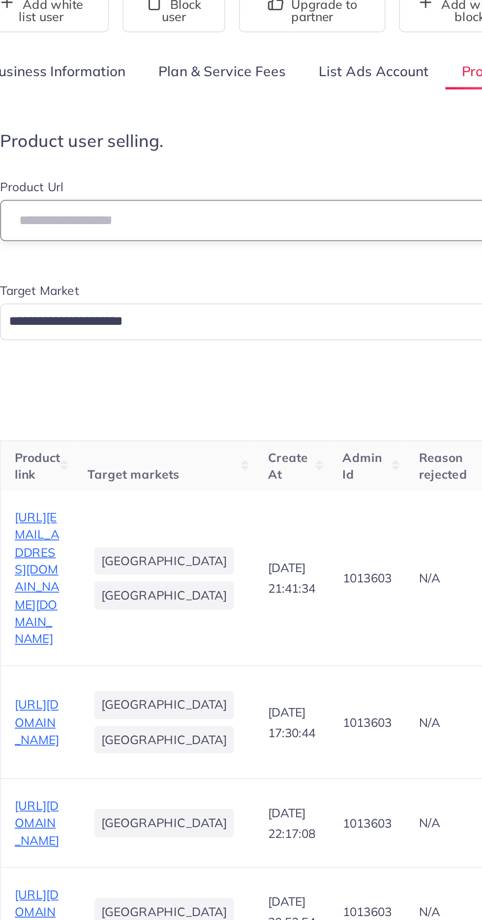
paste input "**********"
type input "**********"
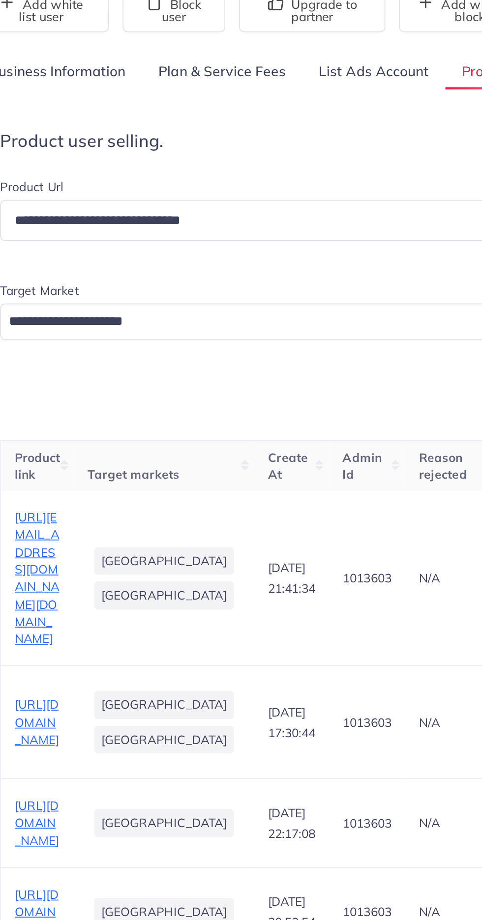
click at [191, 341] on input "Search for option" at bounding box center [235, 333] width 374 height 15
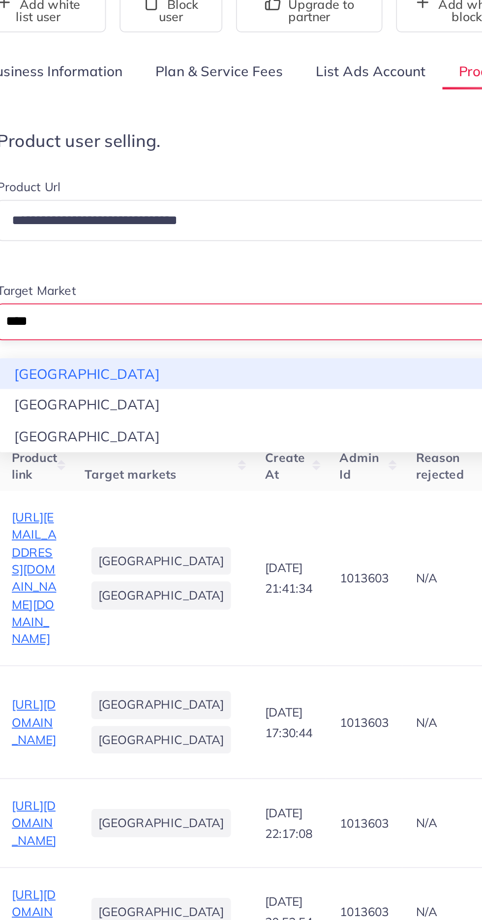
type input "****"
click at [81, 386] on div "**********" at bounding box center [241, 318] width 388 height 135
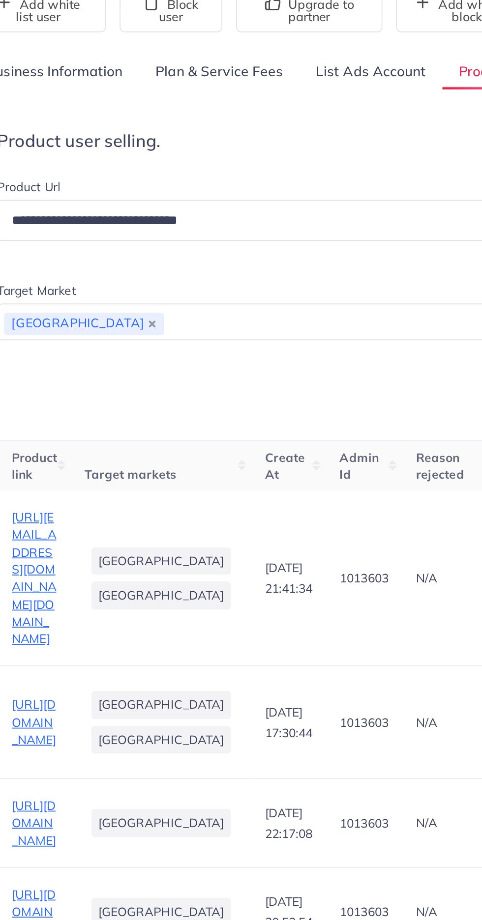
click at [144, 342] on input "Search for option" at bounding box center [283, 334] width 279 height 16
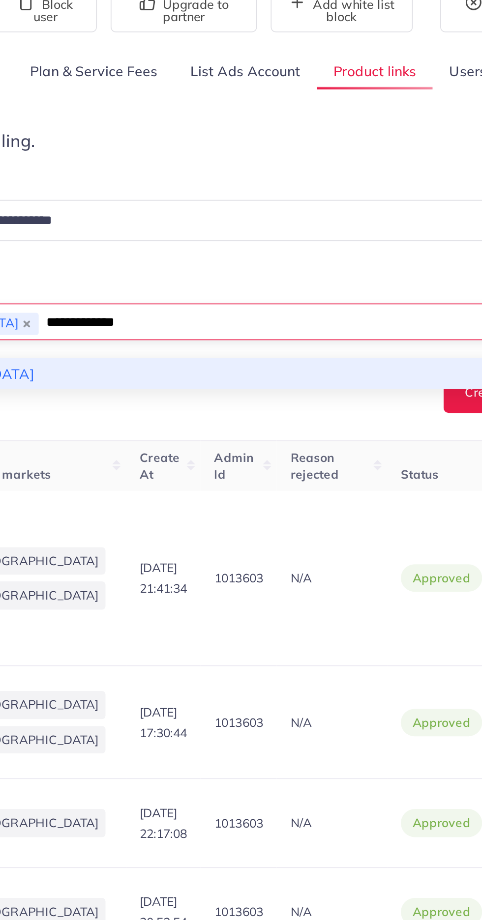
type input "**********"
click at [187, 382] on div "**********" at bounding box center [241, 318] width 388 height 135
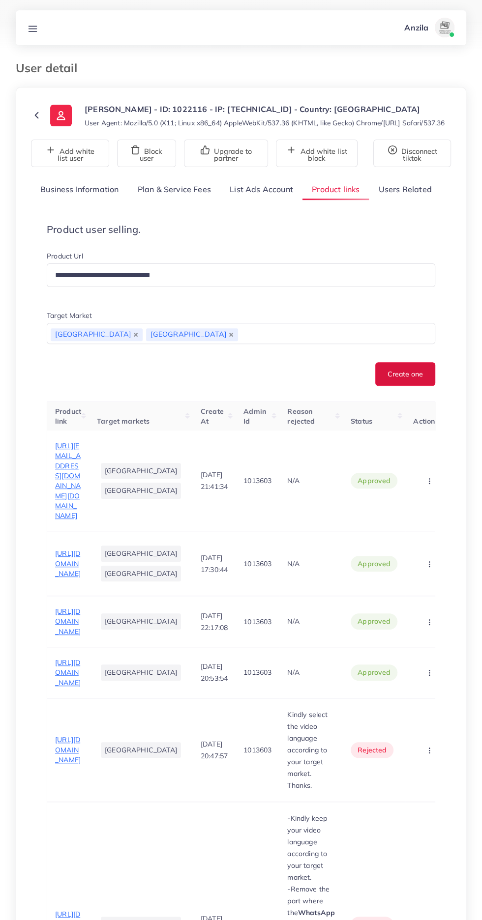
click at [408, 386] on button "Create one" at bounding box center [405, 374] width 60 height 24
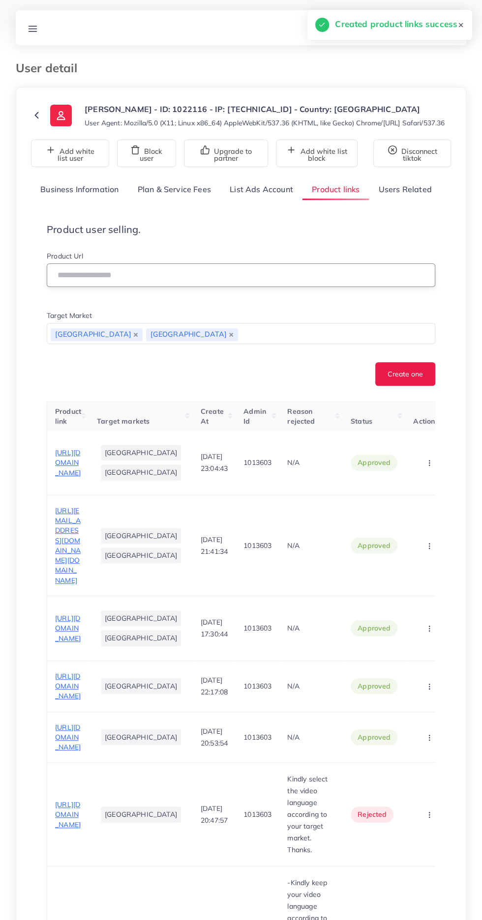
paste input "**********"
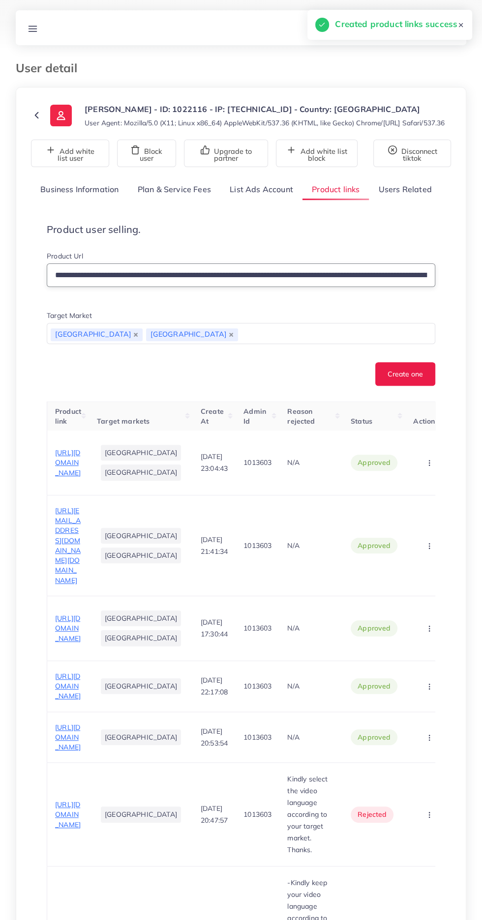
scroll to position [0, 2898]
type input "**********"
click at [401, 386] on button "Create one" at bounding box center [405, 374] width 60 height 24
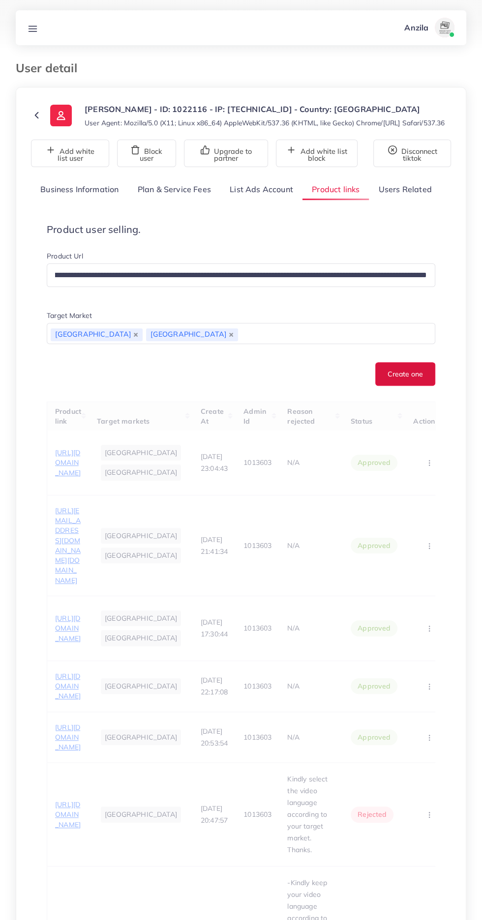
scroll to position [0, 0]
